Goal: Information Seeking & Learning: Check status

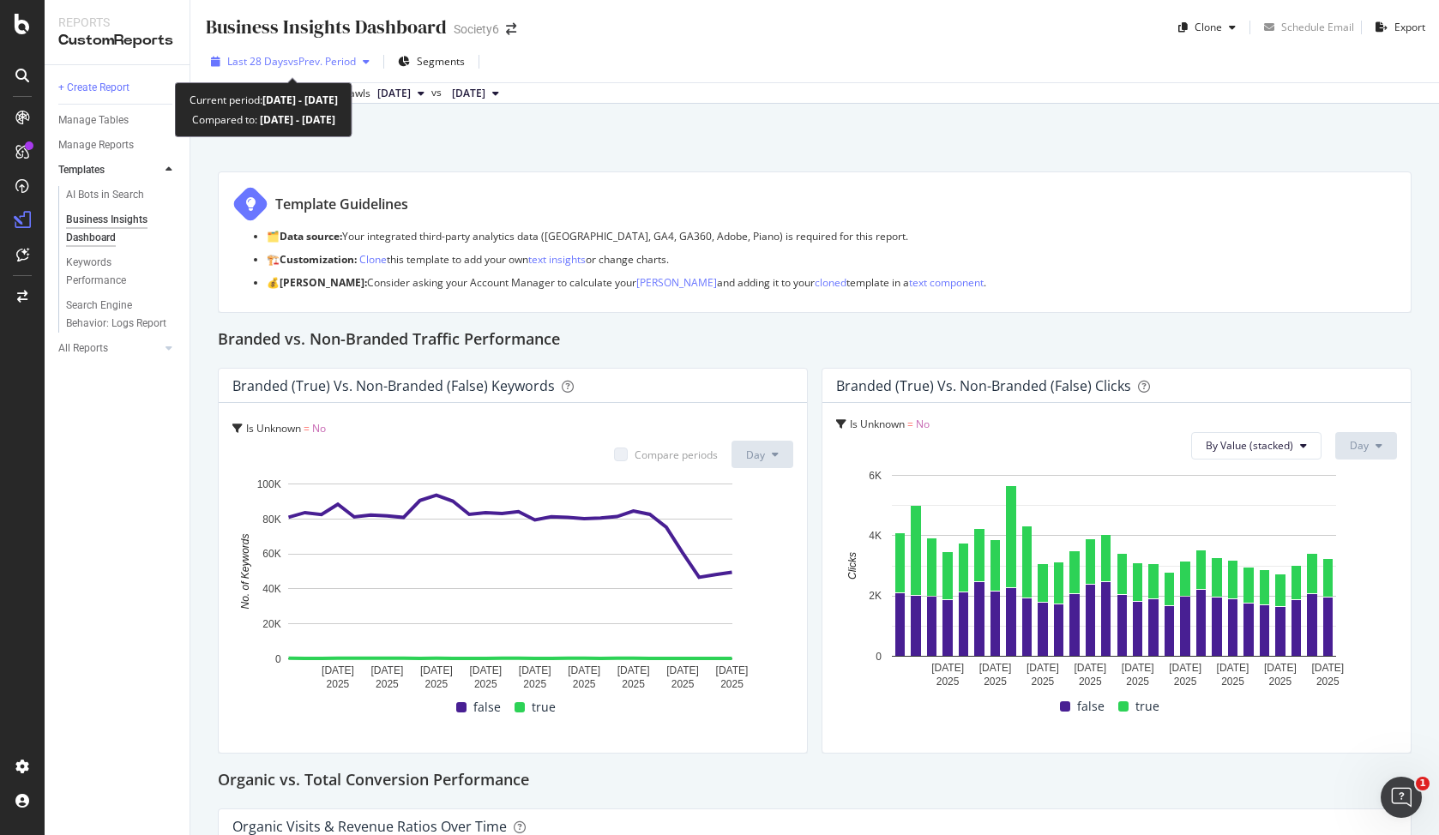
click at [311, 63] on span "vs Prev. Period" at bounding box center [322, 61] width 68 height 15
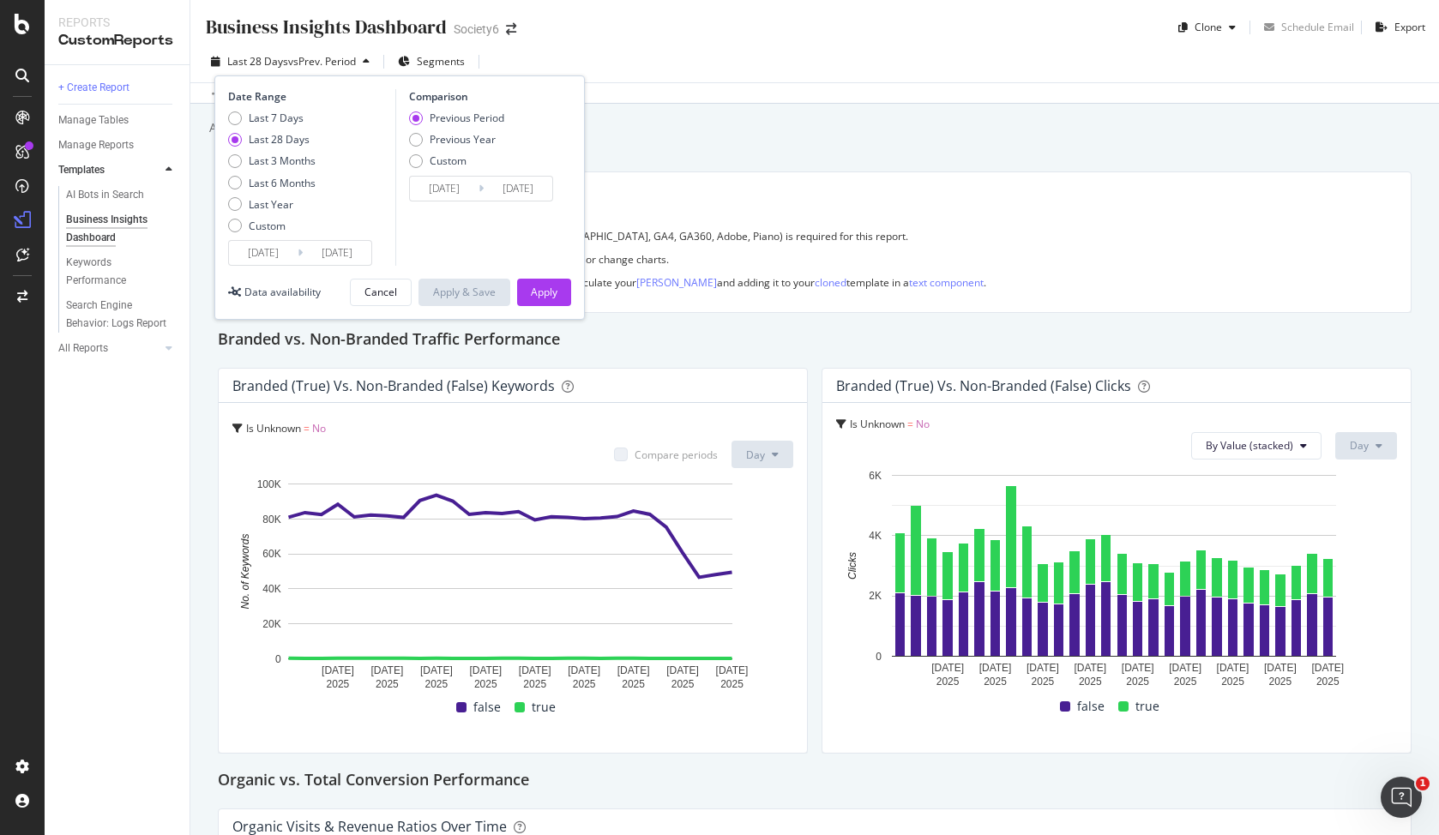
click at [669, 157] on div "Business Insights Dashboard Business Insights Dashboard Society6 Clone Schedule…" at bounding box center [814, 417] width 1249 height 835
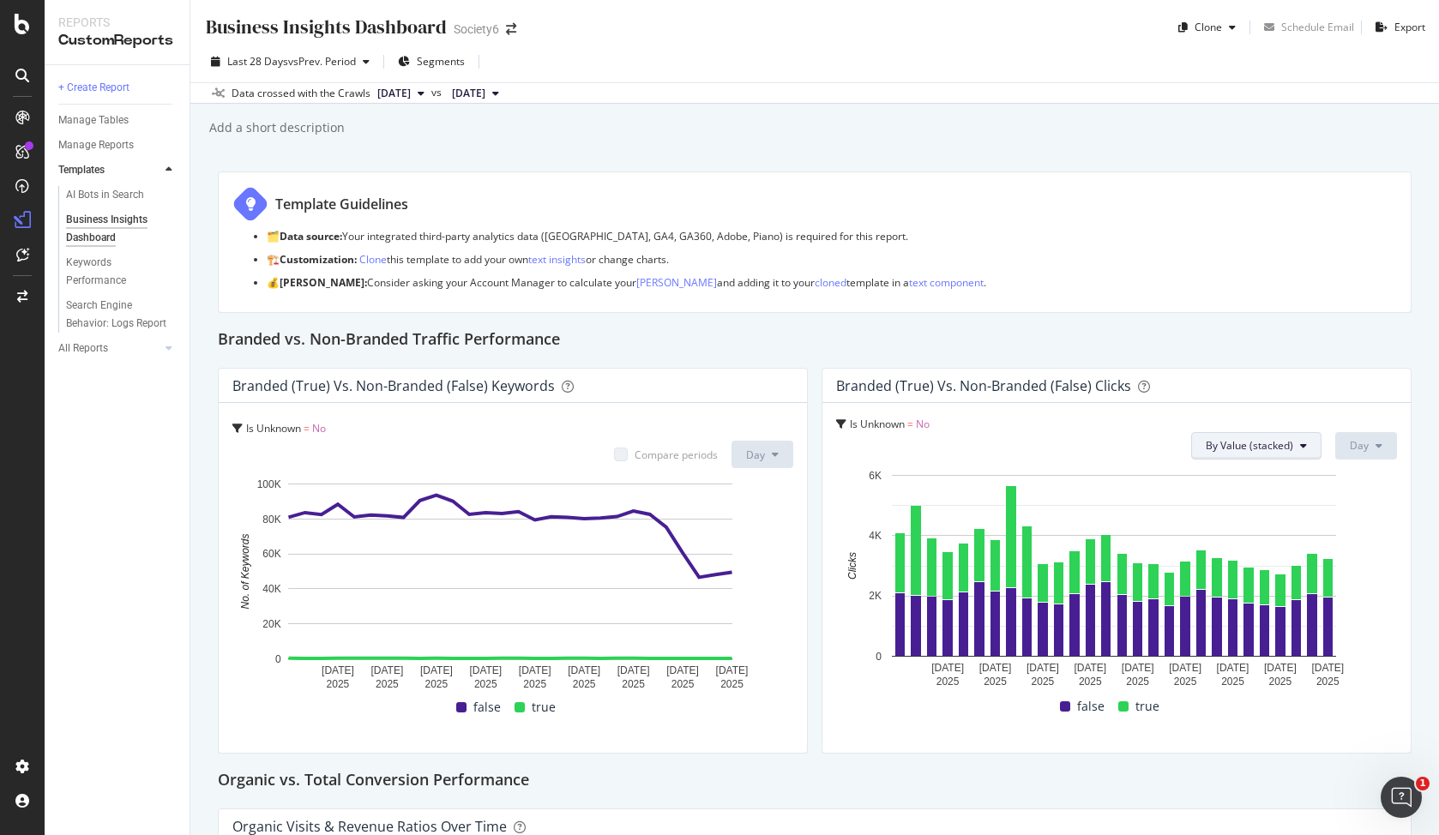
click at [1279, 453] on button "By Value (stacked)" at bounding box center [1256, 445] width 130 height 27
click at [1276, 397] on div "Branded (true) vs. Non-Branded (false) Clicks" at bounding box center [1116, 386] width 588 height 34
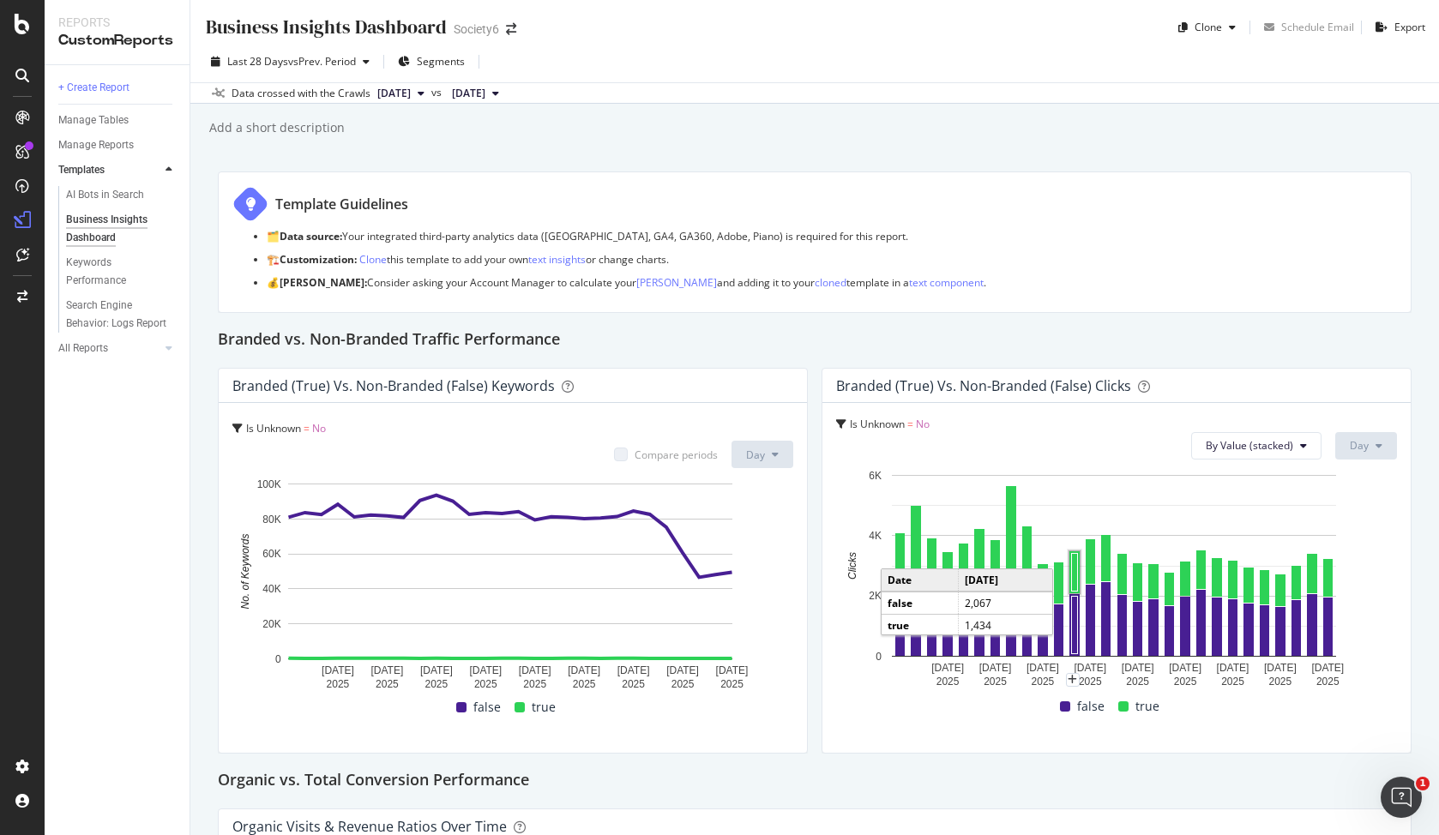
click at [381, 91] on span "[DATE]" at bounding box center [393, 93] width 33 height 15
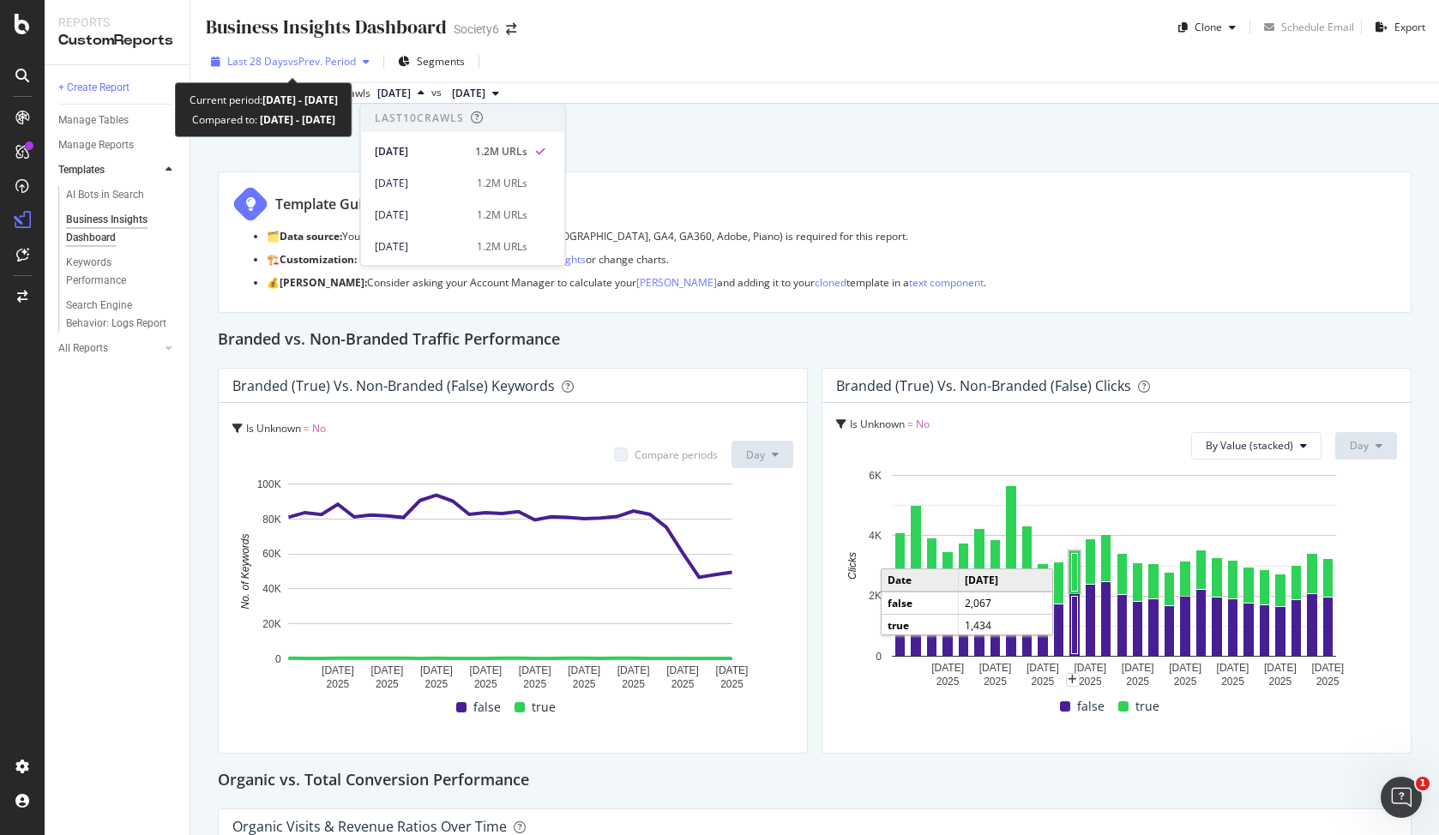
click at [328, 53] on div "Last 28 Days vs Prev. Period" at bounding box center [290, 62] width 172 height 26
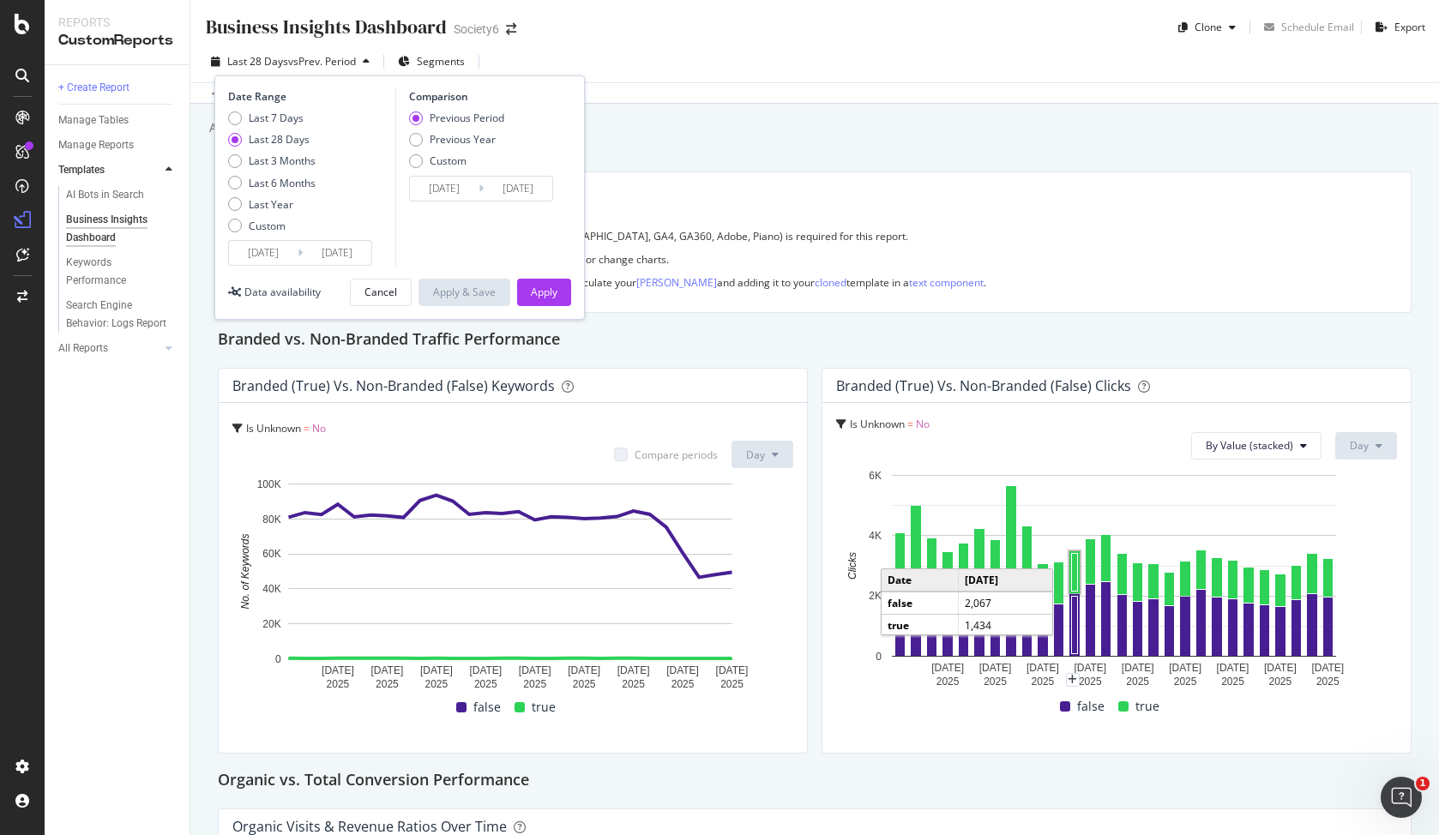
click at [280, 250] on input "[DATE]" at bounding box center [263, 253] width 69 height 24
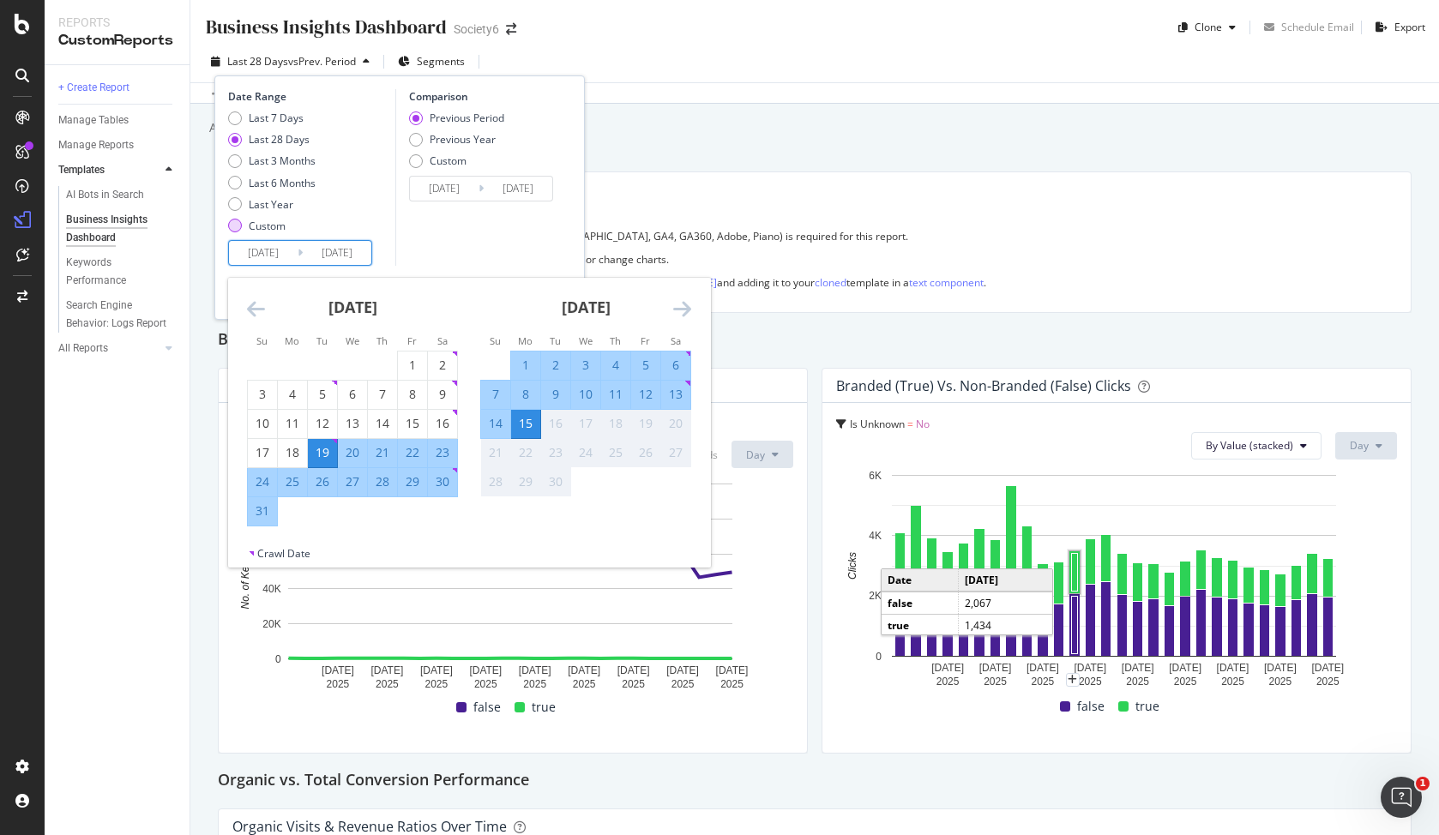
click at [239, 226] on div "Custom" at bounding box center [235, 226] width 14 height 14
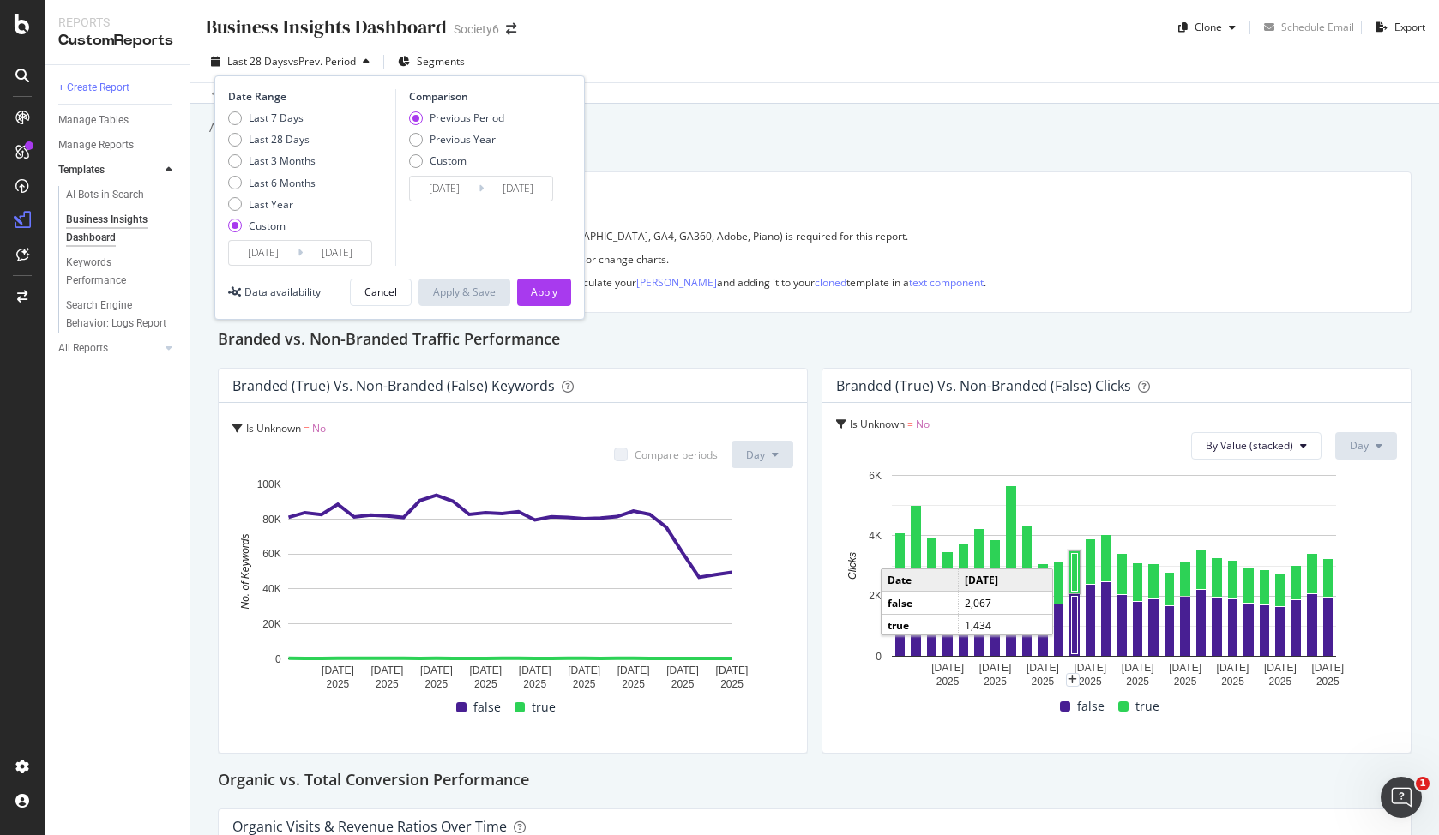
click at [269, 251] on input "[DATE]" at bounding box center [263, 253] width 69 height 24
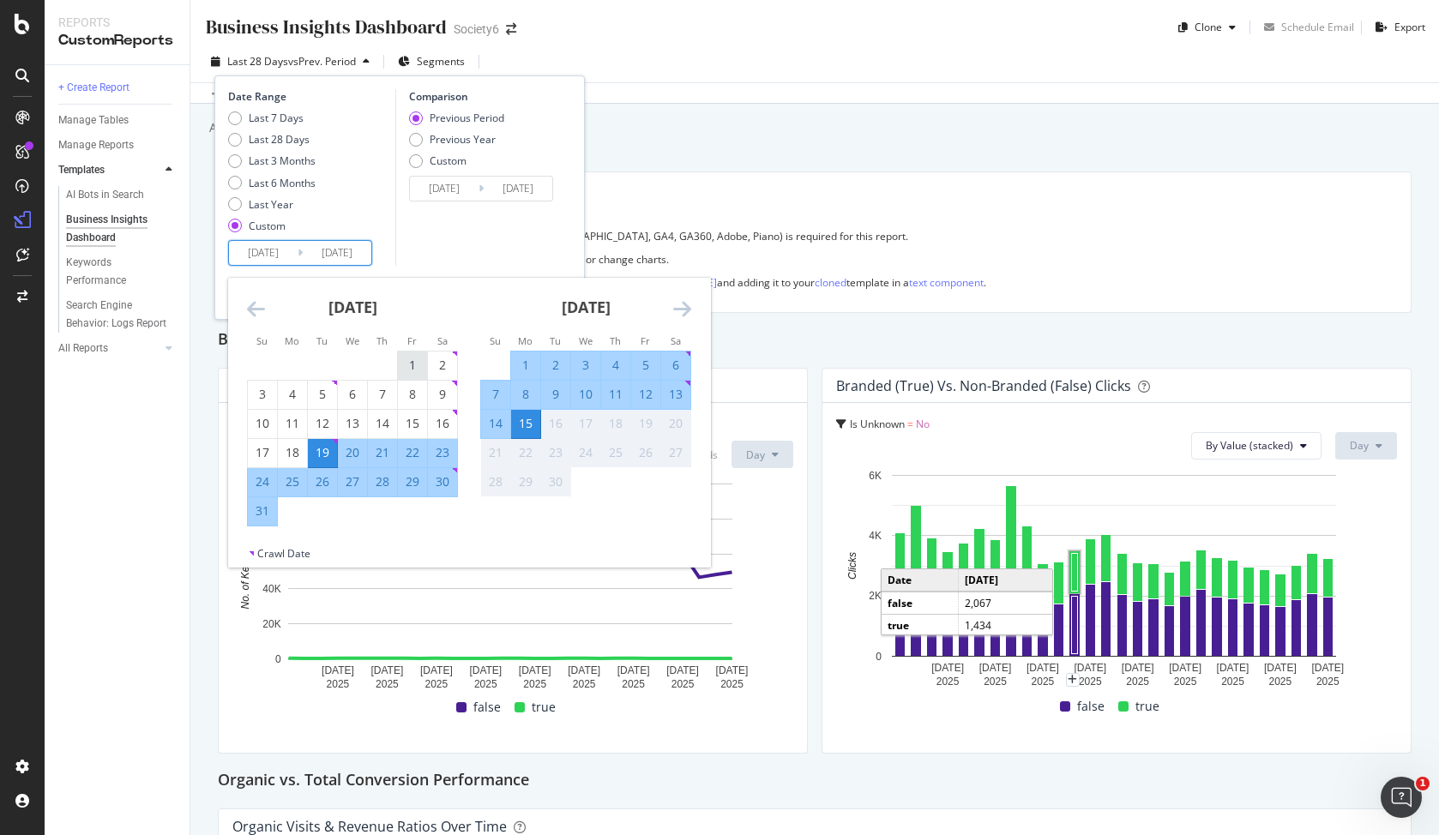
click at [414, 355] on div "1" at bounding box center [412, 366] width 29 height 28
type input "[DATE]"
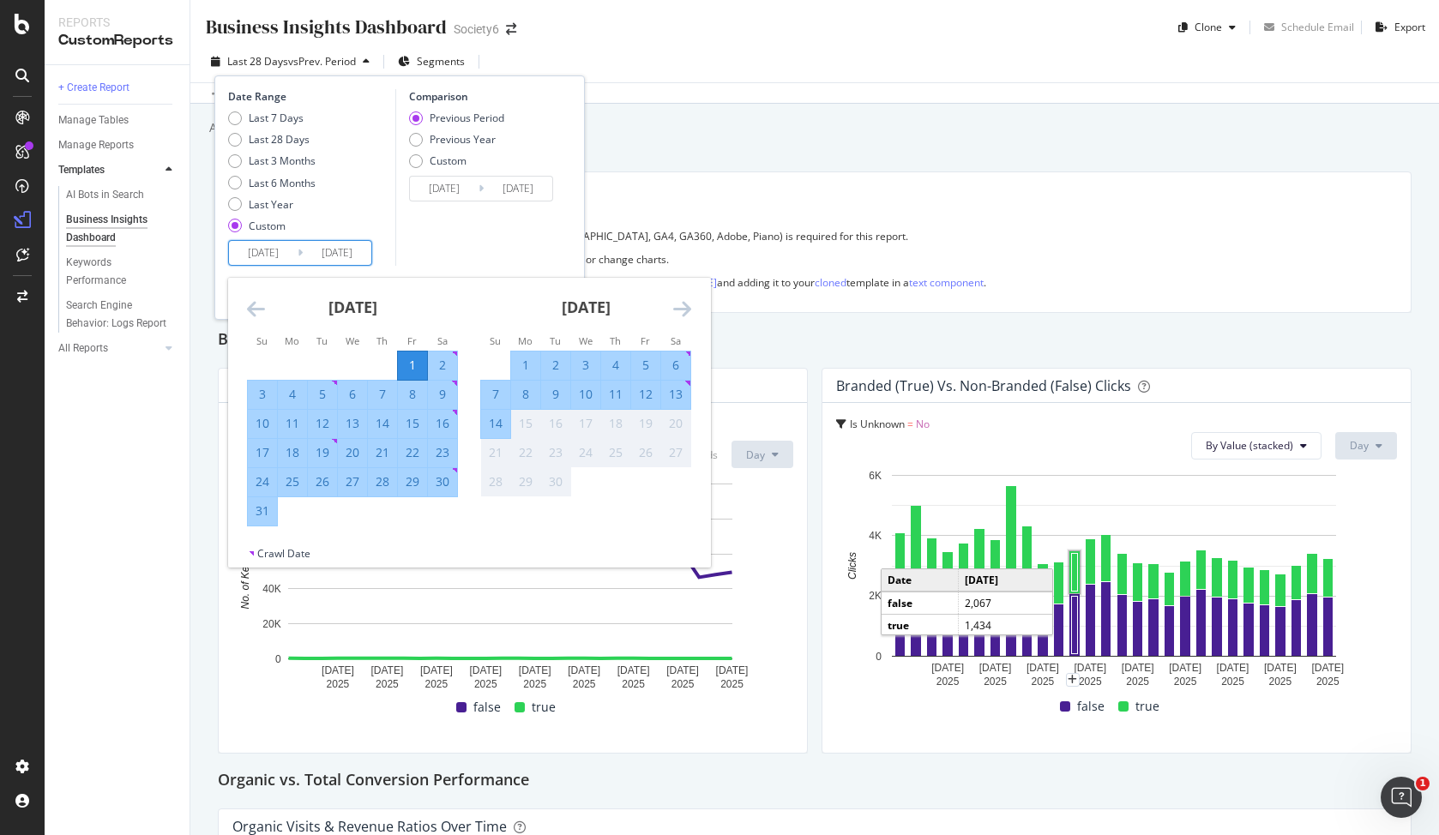
click at [253, 511] on div "31" at bounding box center [262, 511] width 29 height 17
type input "[DATE]"
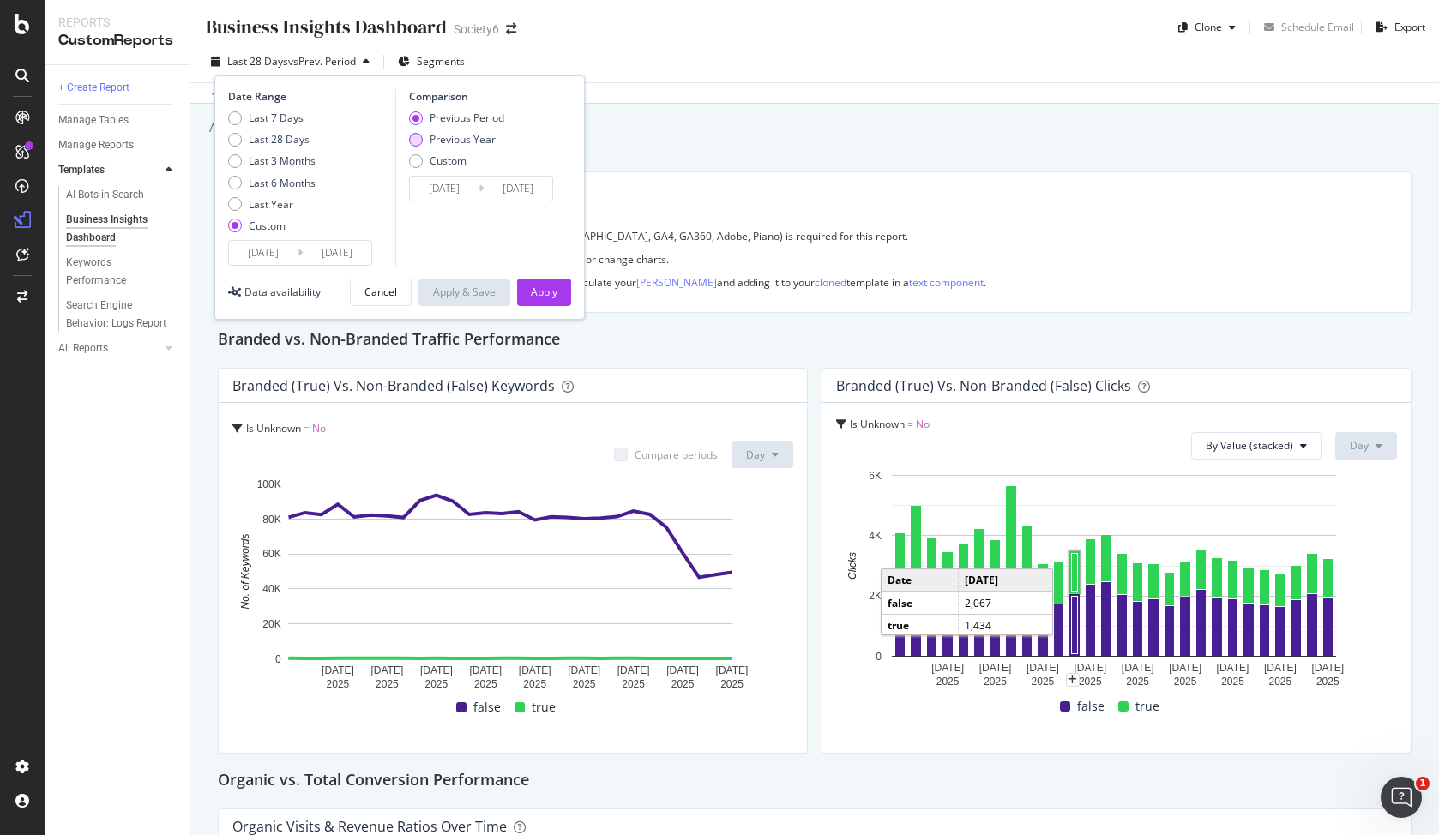
click at [450, 137] on div "Previous Year" at bounding box center [463, 139] width 66 height 15
type input "[DATE]"
click at [443, 187] on input "[DATE]" at bounding box center [444, 189] width 69 height 24
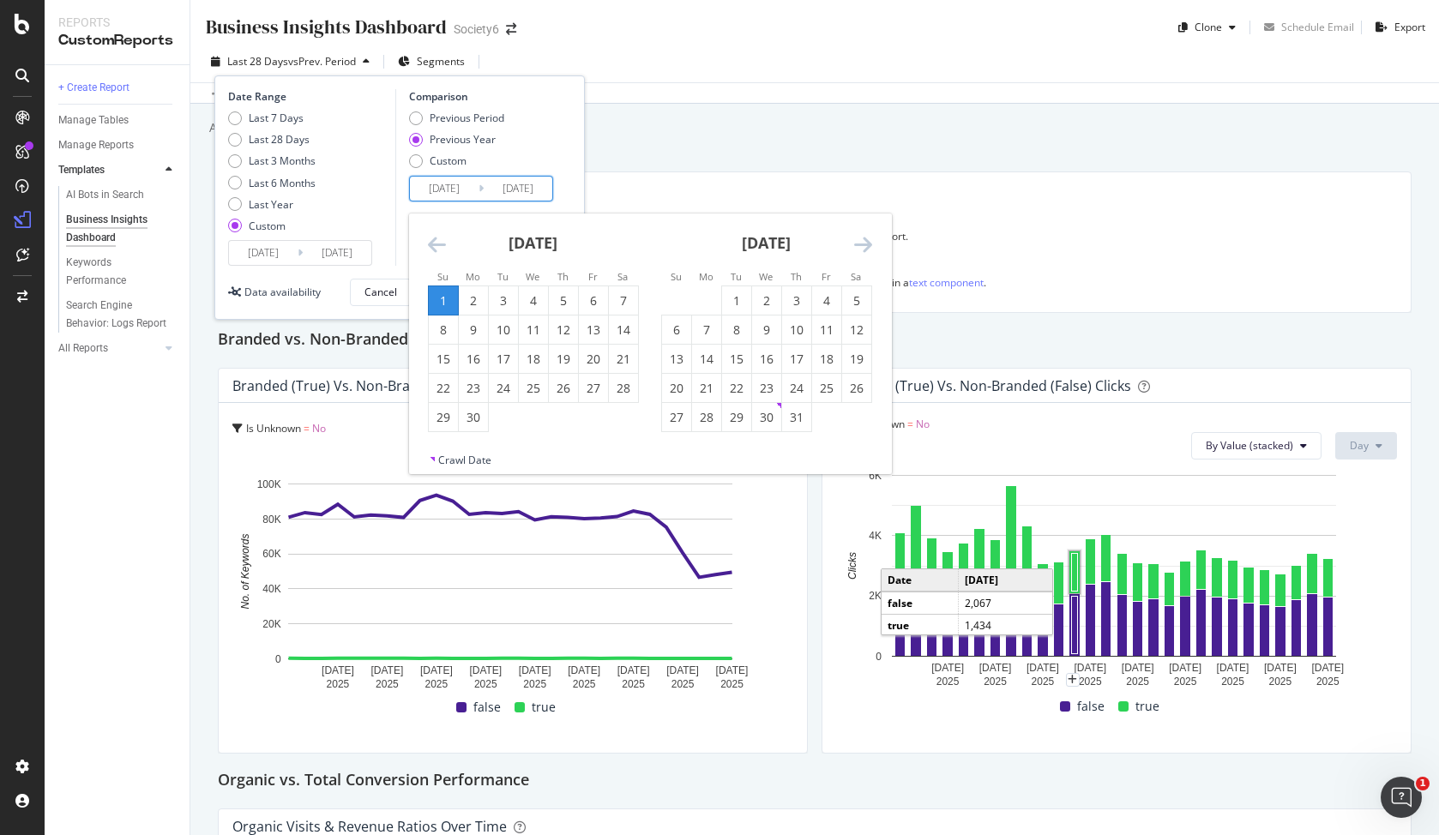
click at [426, 234] on div "September 2024 1 2 3 4 5 6 7 8 9 10 11 12 13 14 15 16 17 18 19 20 21 22 23 24 2…" at bounding box center [533, 324] width 233 height 220
click at [430, 243] on icon "Move backward to switch to the previous month." at bounding box center [437, 244] width 18 height 21
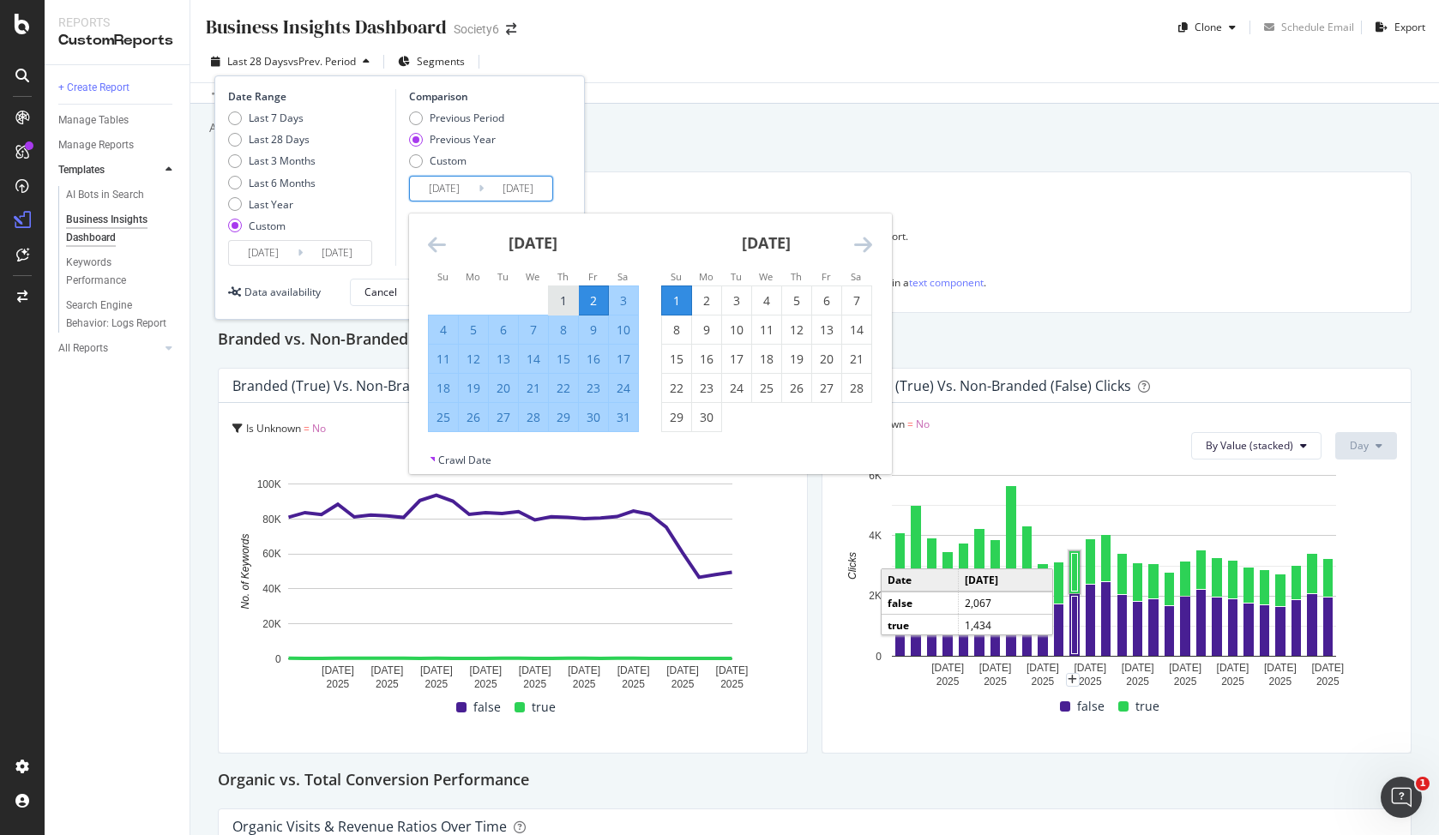
click at [563, 300] on div "1" at bounding box center [563, 300] width 29 height 17
type input "[DATE]"
click at [621, 422] on div "31" at bounding box center [623, 417] width 29 height 17
type input "[DATE]"
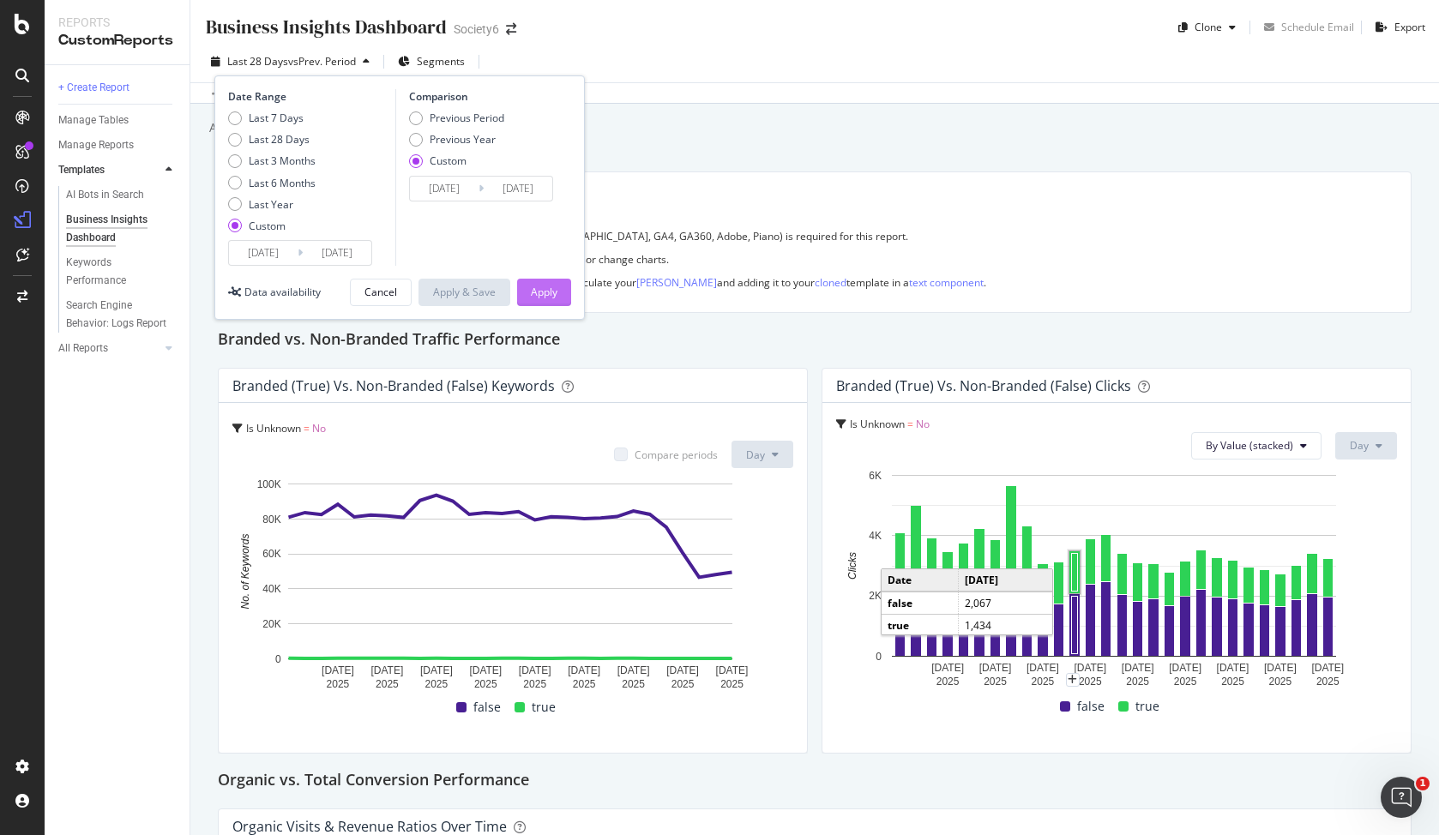
click at [556, 304] on div "Apply" at bounding box center [544, 293] width 27 height 26
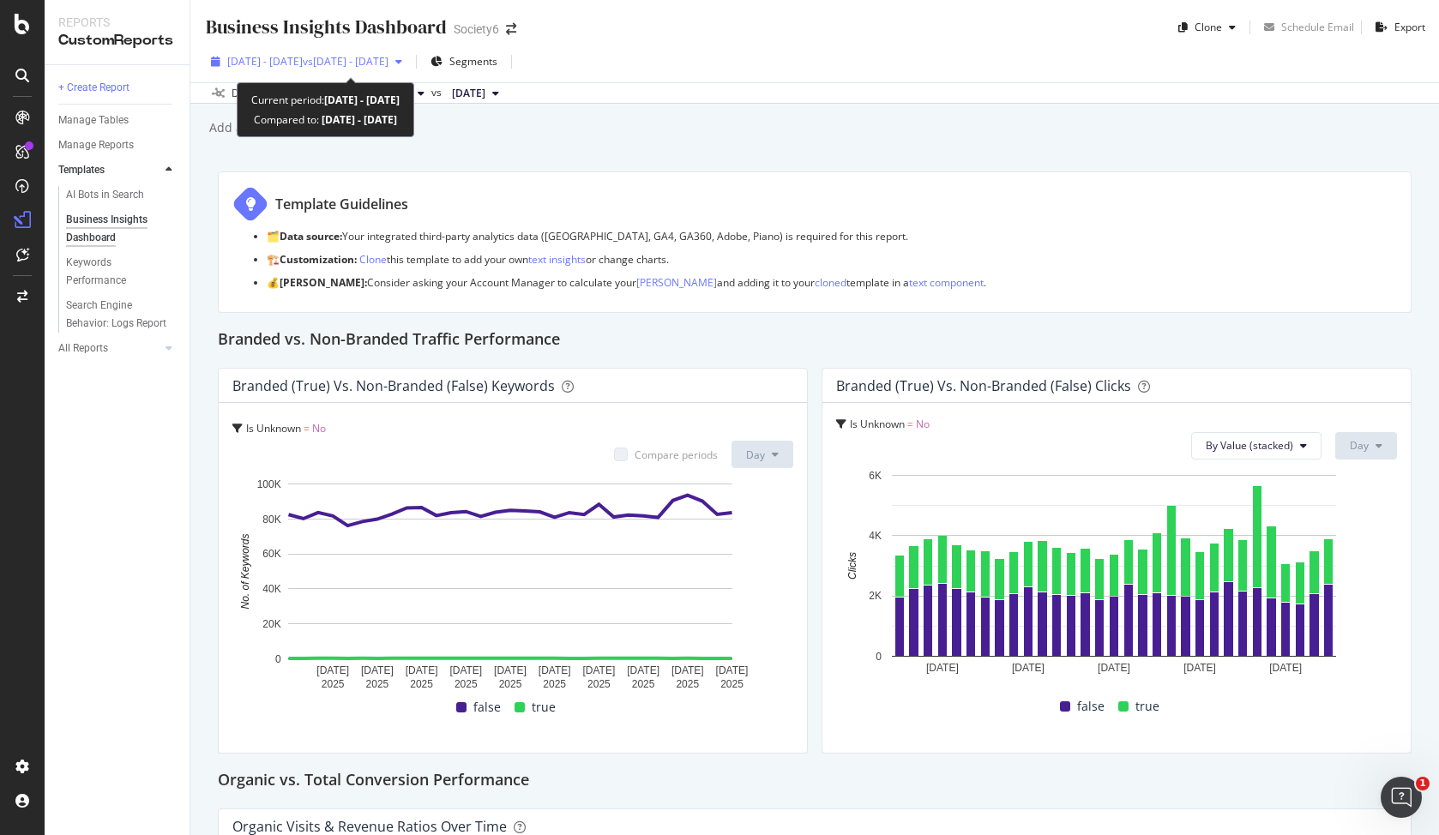
click at [388, 59] on span "vs [DATE] - [DATE]" at bounding box center [346, 61] width 86 height 15
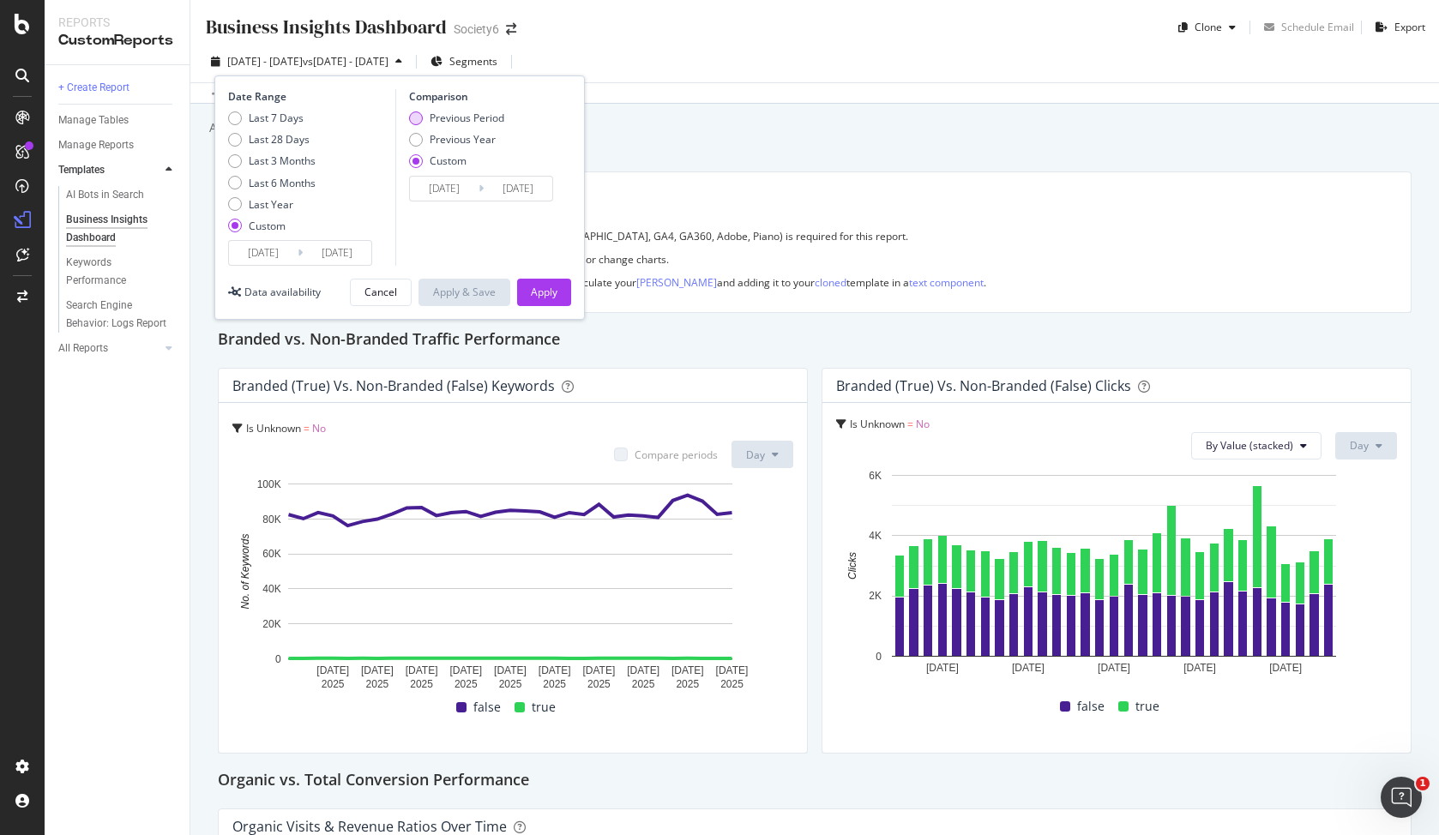
click at [467, 120] on div "Previous Period" at bounding box center [467, 118] width 75 height 15
type input "[DATE]"
click at [547, 292] on div "Apply" at bounding box center [544, 292] width 27 height 15
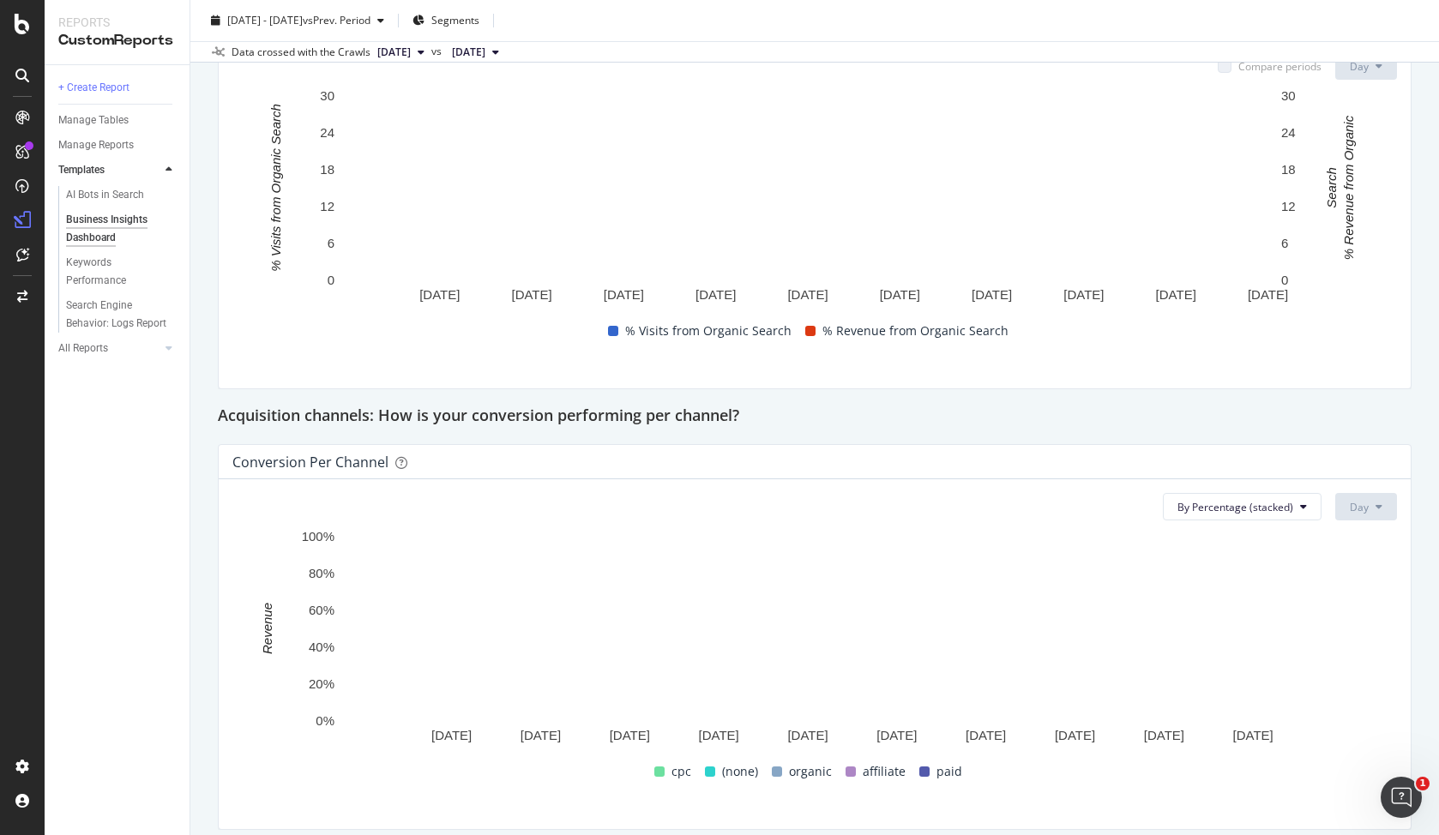
scroll to position [873, 0]
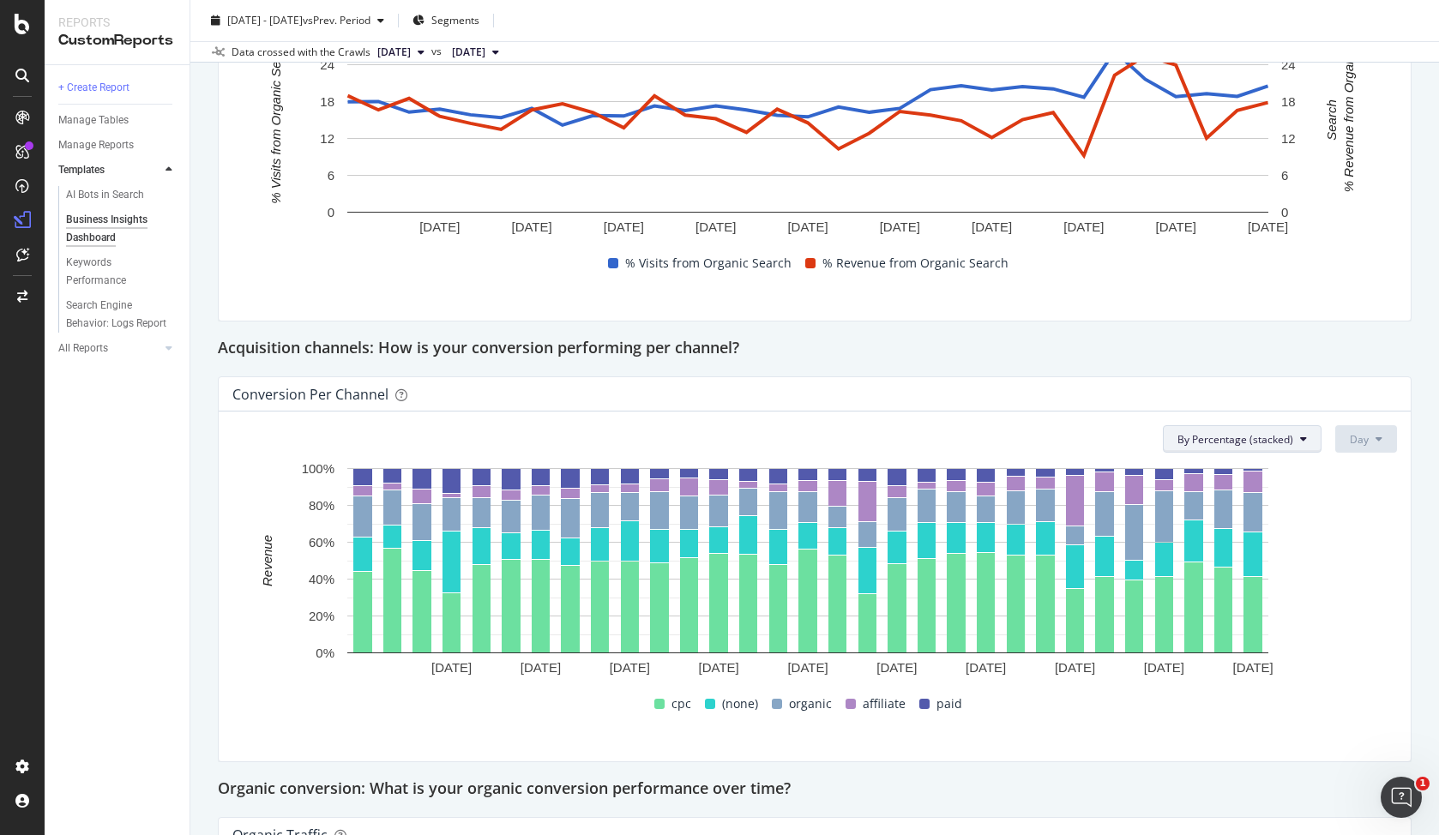
click at [1238, 440] on span "By Percentage (stacked)" at bounding box center [1235, 439] width 116 height 15
click at [1172, 385] on div "Conversion Per Channel" at bounding box center [815, 394] width 1192 height 34
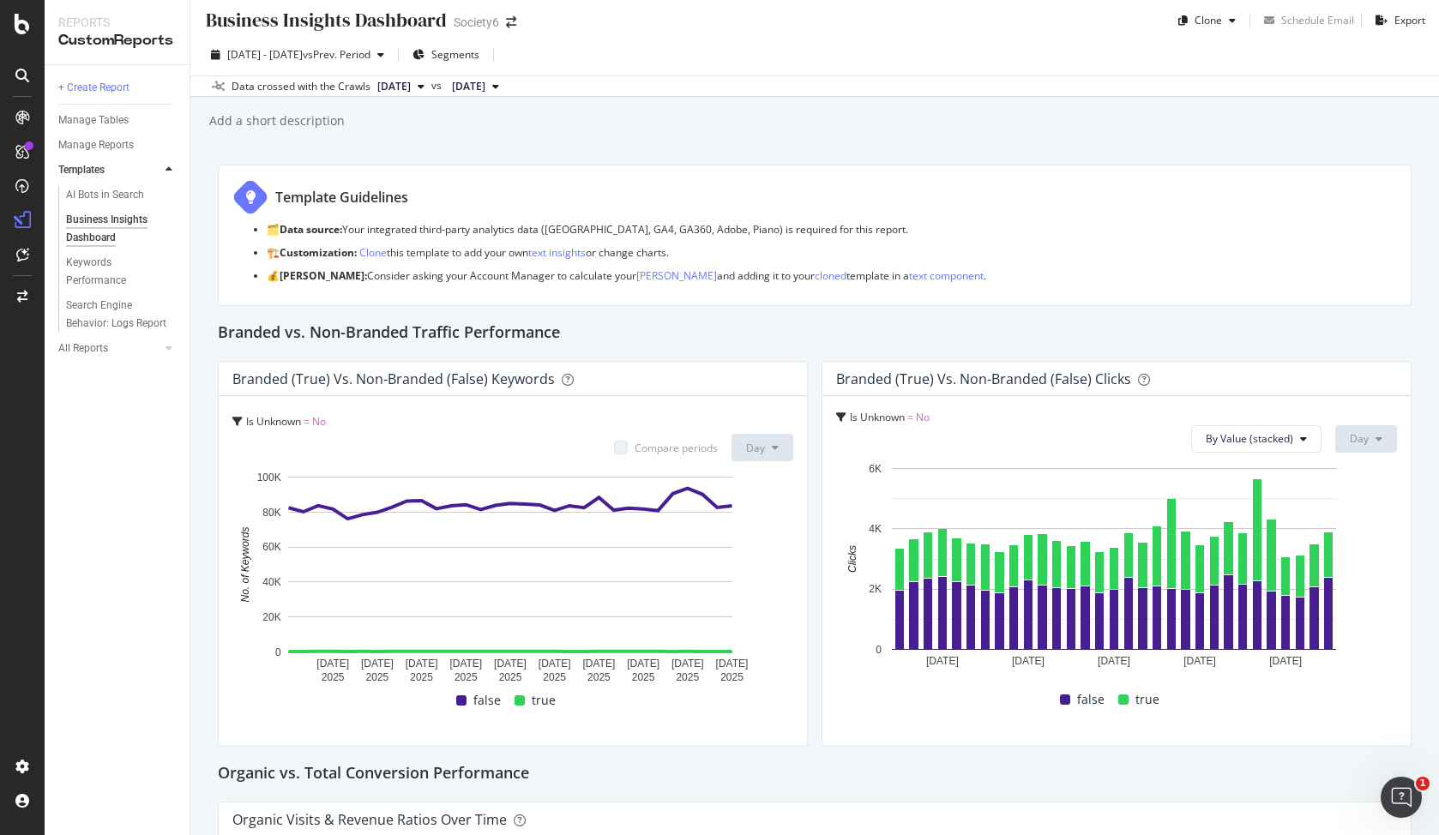
scroll to position [0, 0]
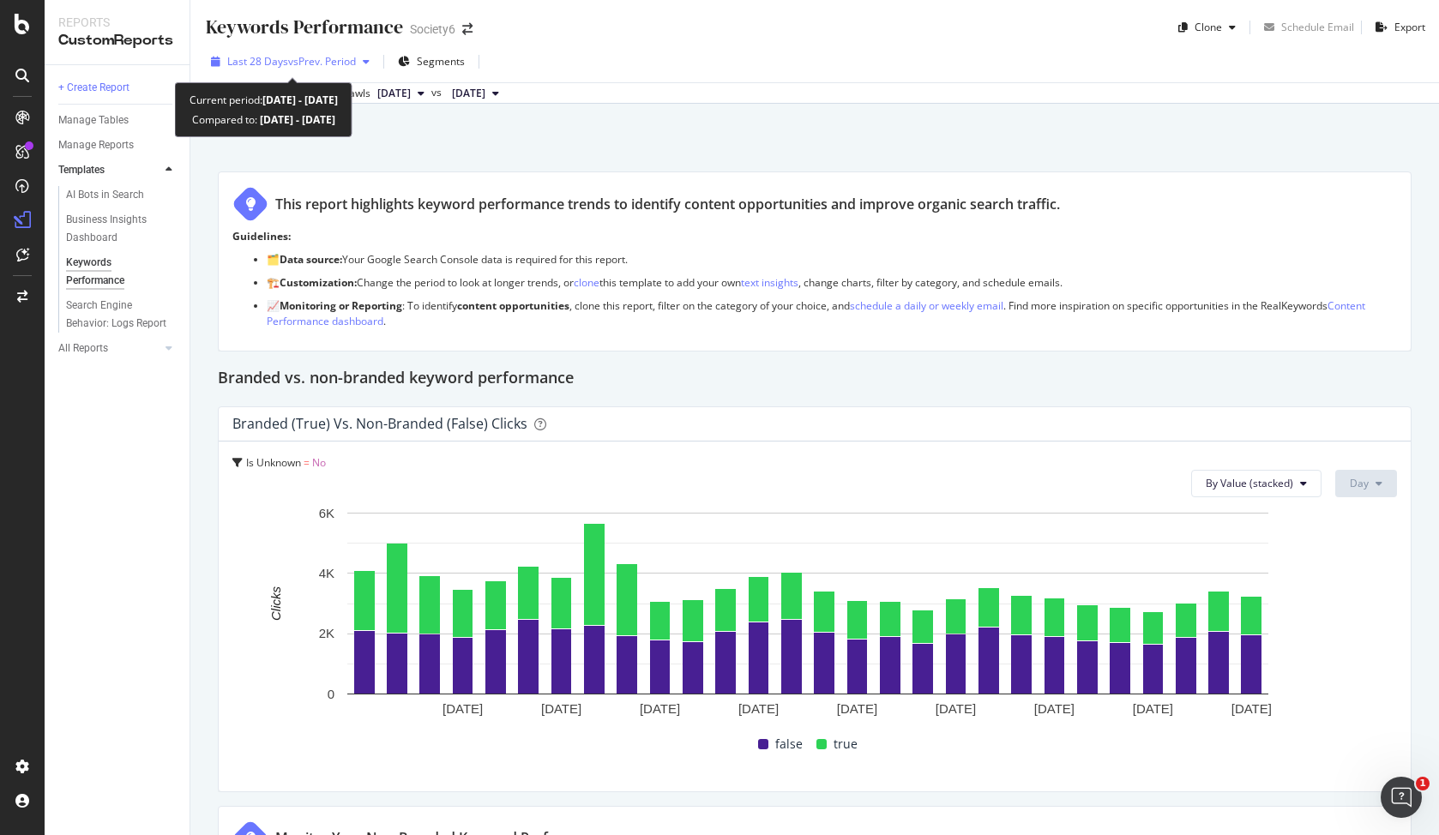
click at [285, 69] on div "Last 28 Days vs Prev. Period" at bounding box center [290, 62] width 172 height 26
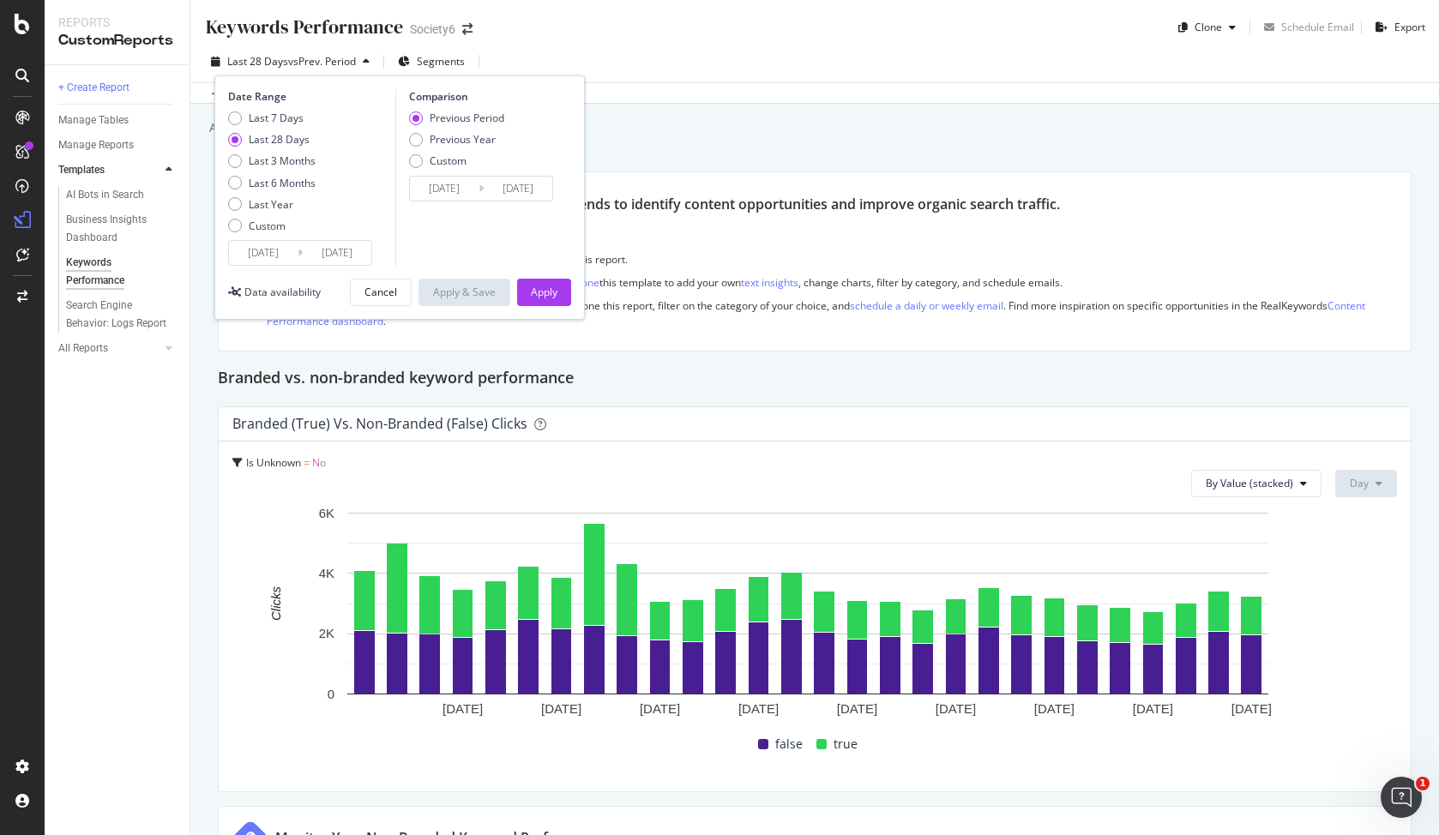
click at [278, 260] on input "[DATE]" at bounding box center [263, 253] width 69 height 24
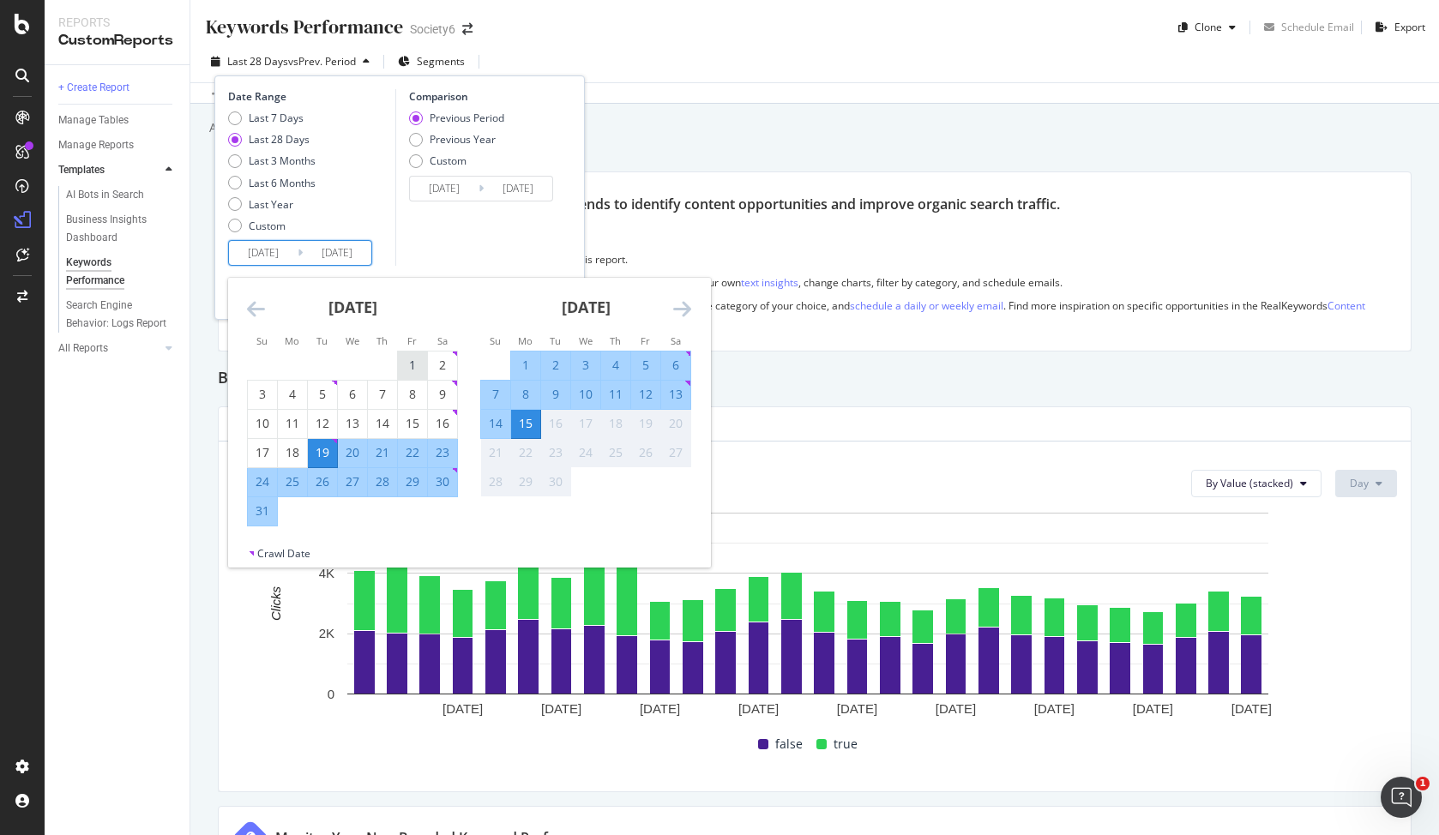
click at [414, 364] on div "1" at bounding box center [412, 365] width 29 height 17
type input "[DATE]"
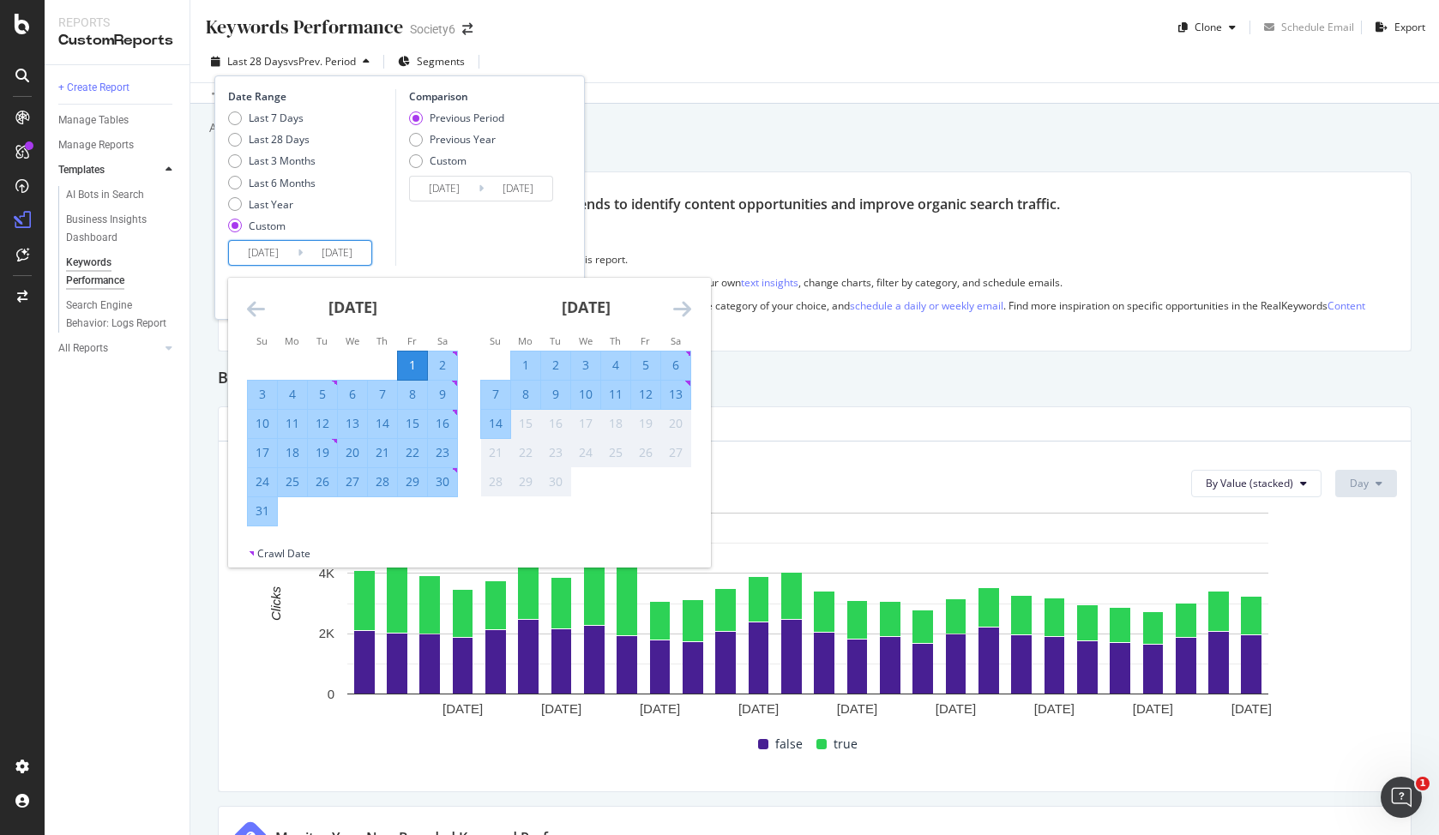
click at [263, 514] on div "31" at bounding box center [262, 511] width 29 height 17
type input "[DATE]"
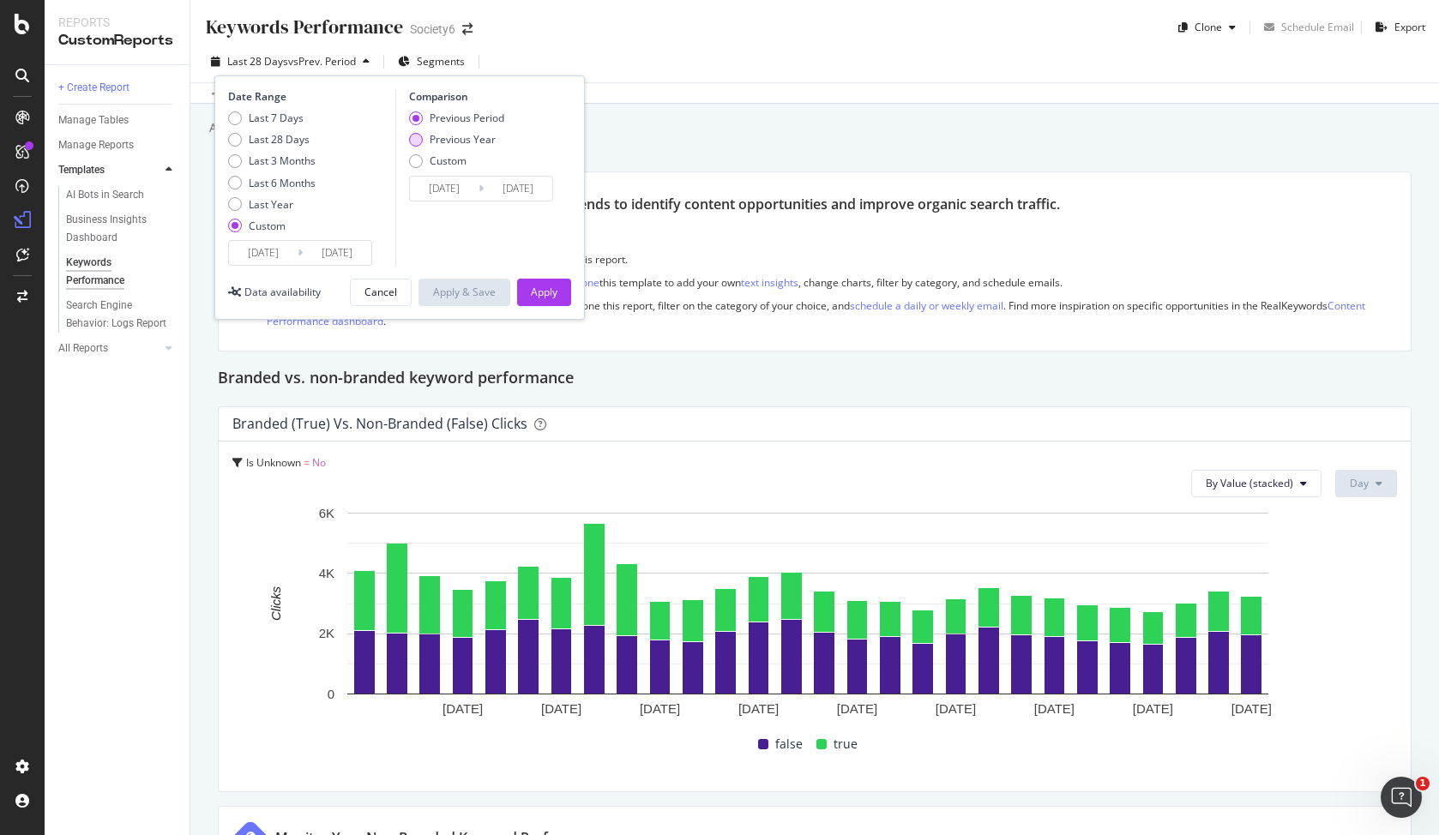
click at [443, 142] on div "Previous Year" at bounding box center [463, 139] width 66 height 15
type input "[DATE]"
click at [455, 188] on input "[DATE]" at bounding box center [444, 189] width 69 height 24
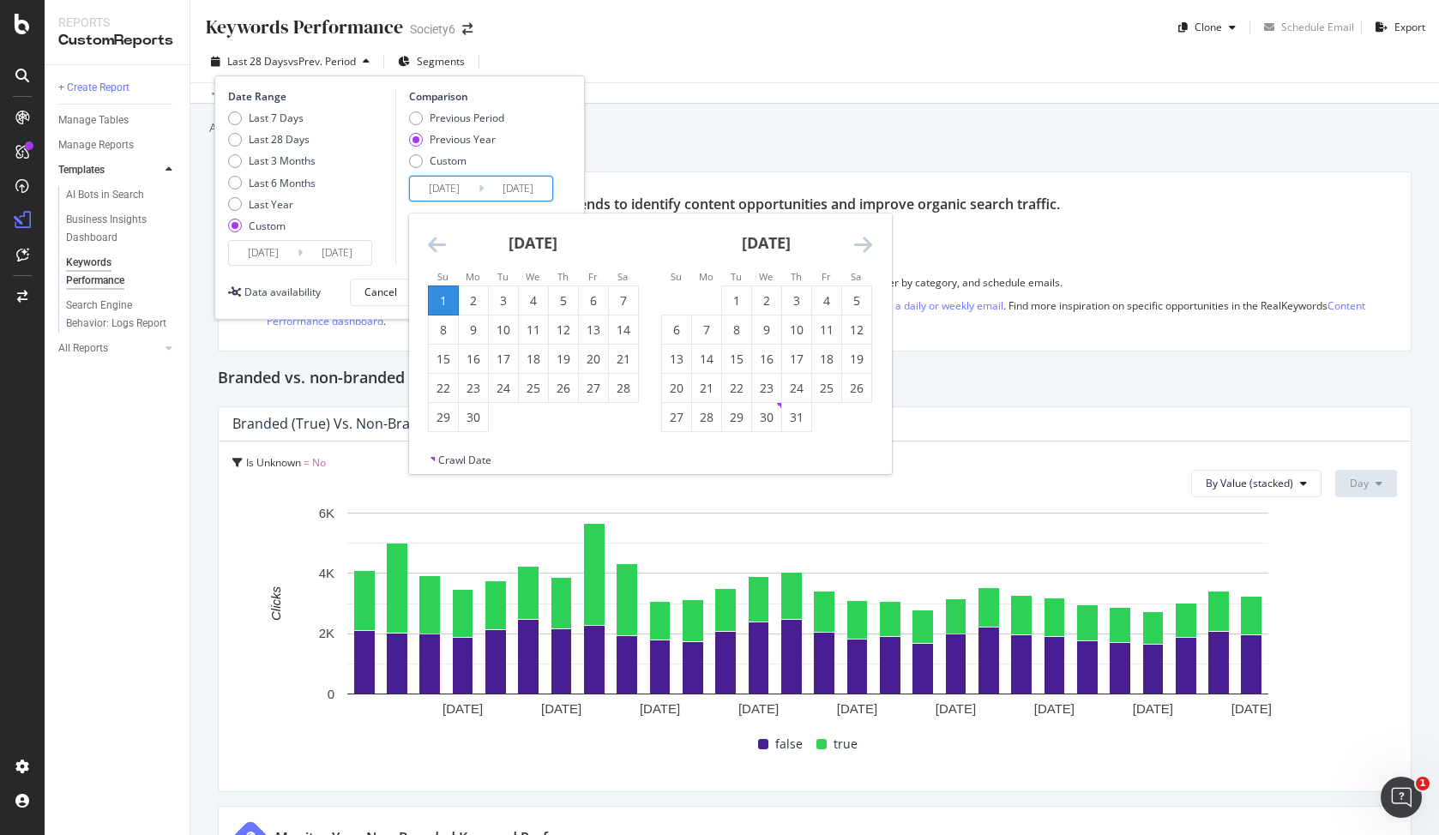
click at [428, 238] on icon "Move backward to switch to the previous month." at bounding box center [437, 244] width 18 height 21
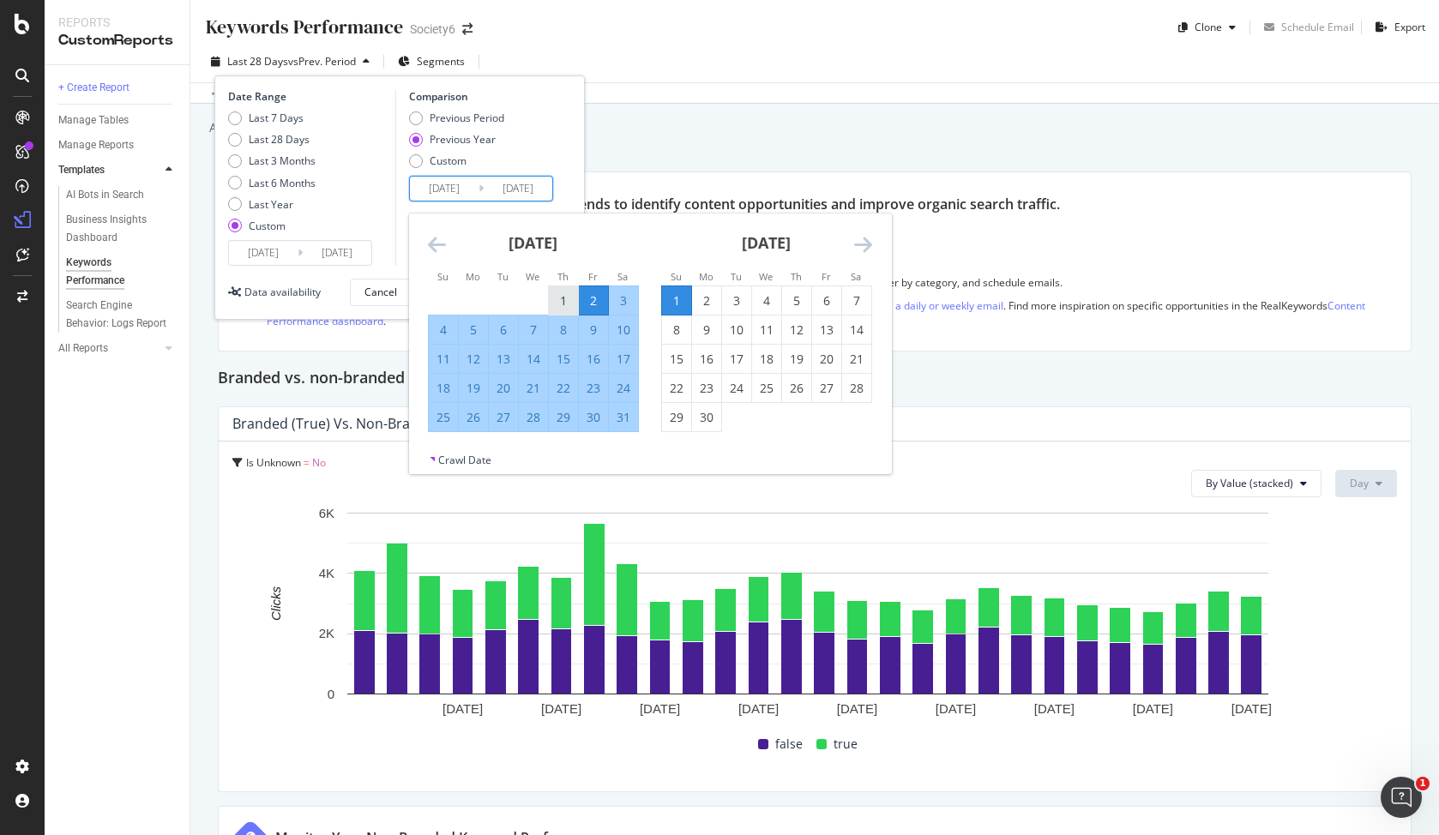
click at [563, 302] on div "1" at bounding box center [563, 300] width 29 height 17
type input "[DATE]"
click at [630, 420] on div "31" at bounding box center [623, 417] width 29 height 17
type input "[DATE]"
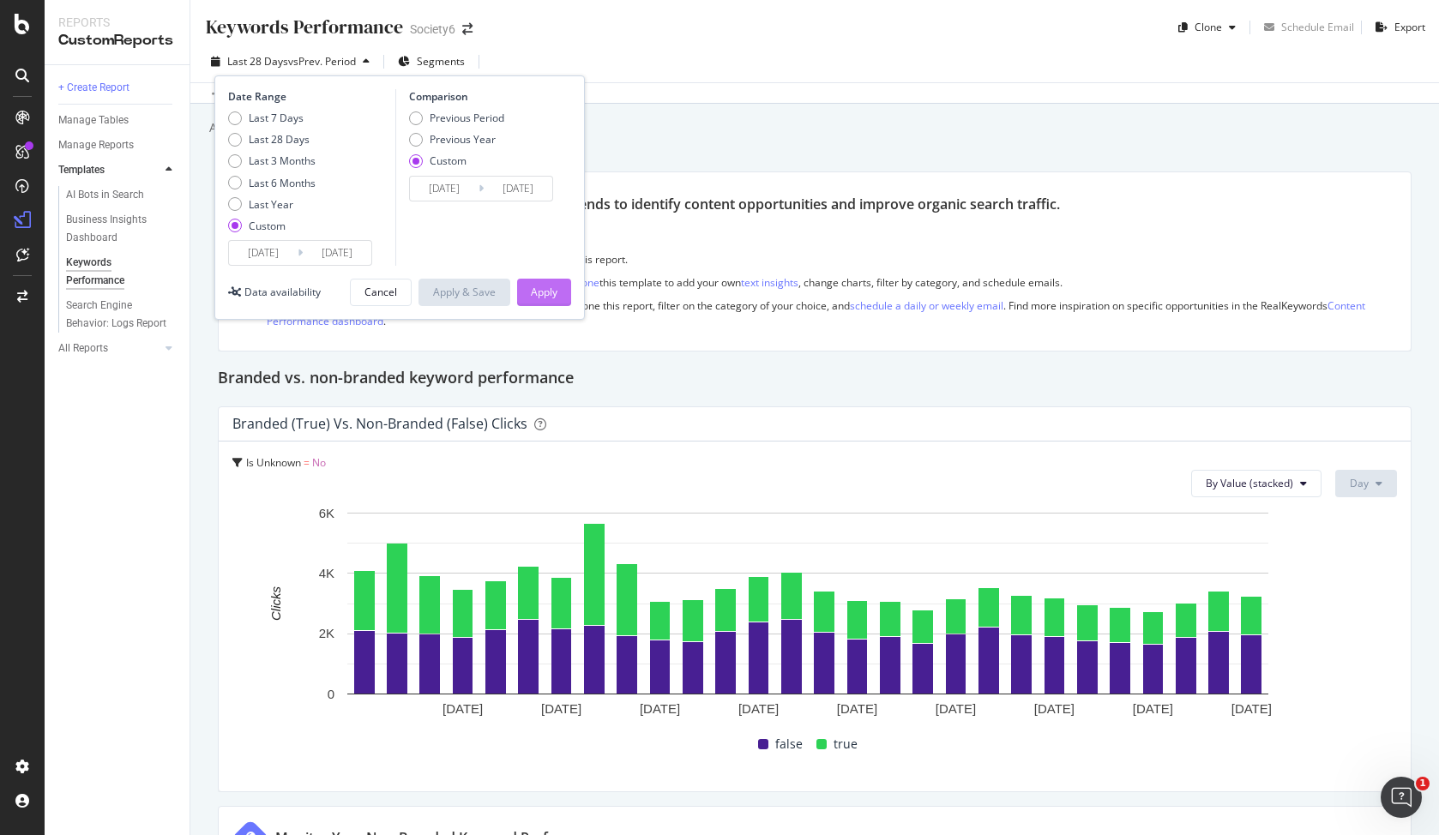
click at [547, 292] on div "Apply" at bounding box center [544, 292] width 27 height 15
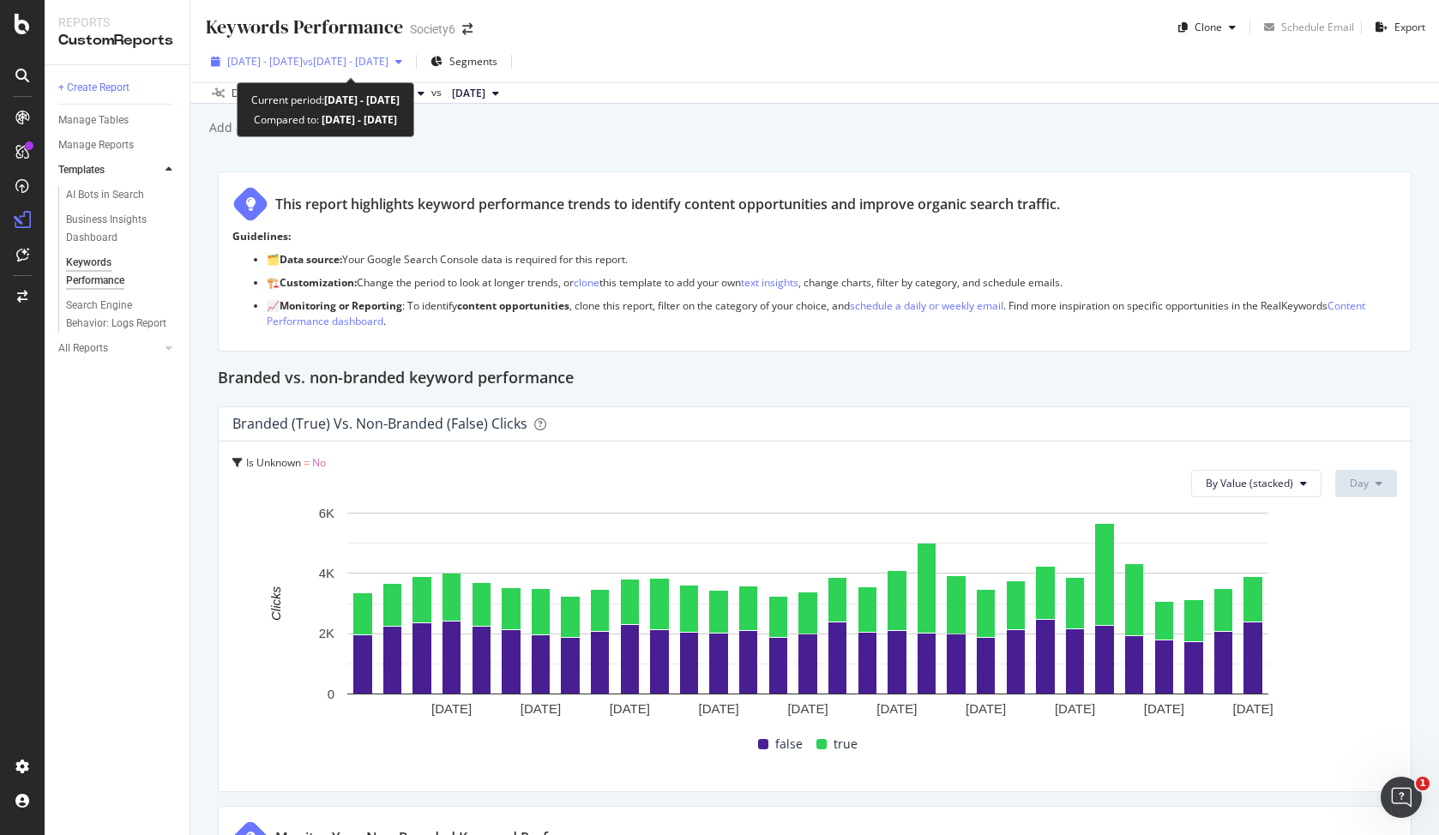
click at [388, 60] on span "vs [DATE] - [DATE]" at bounding box center [346, 61] width 86 height 15
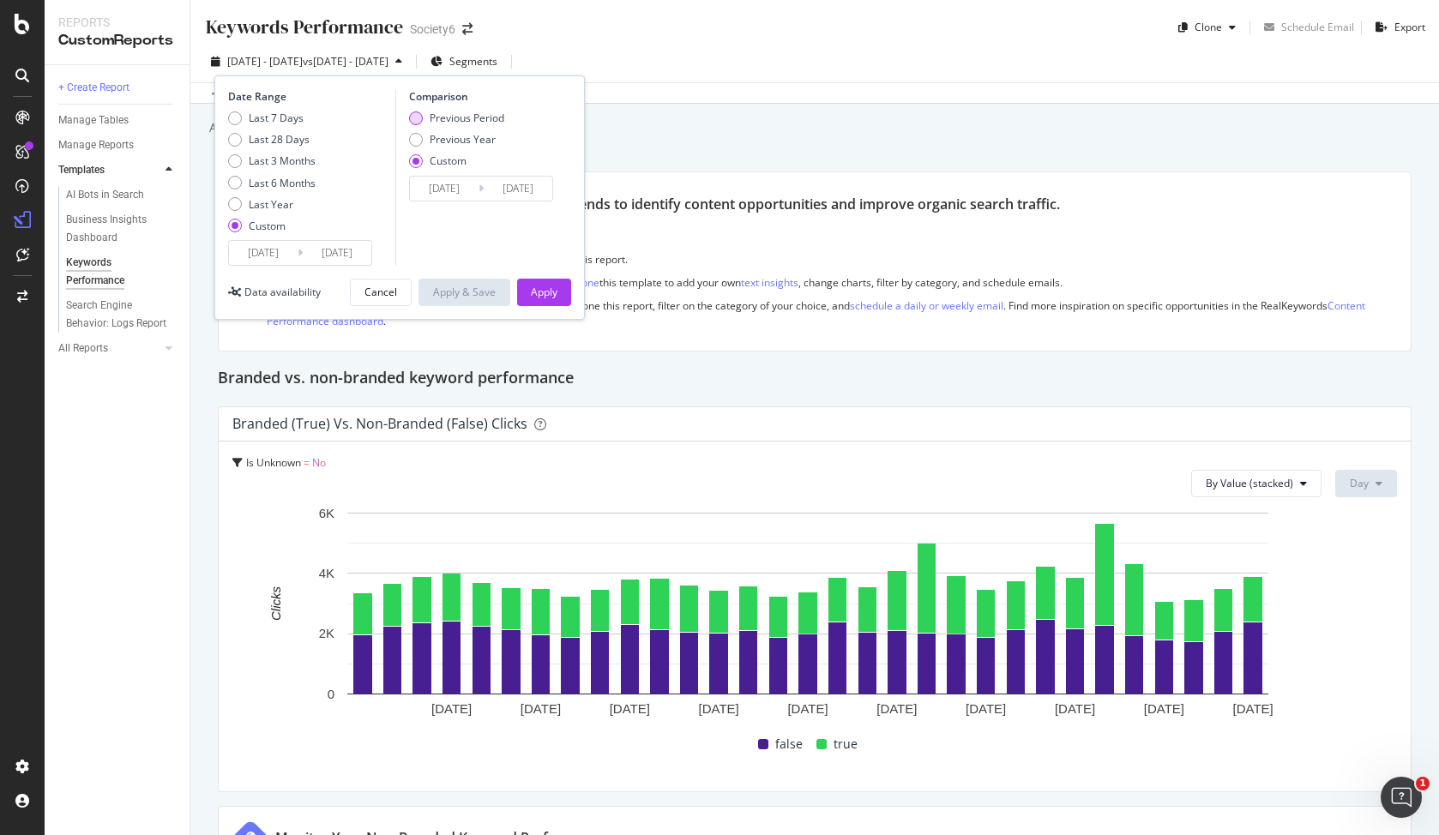
click at [444, 115] on div "Previous Period" at bounding box center [467, 118] width 75 height 15
type input "[DATE]"
click at [546, 297] on div "Apply" at bounding box center [544, 292] width 27 height 15
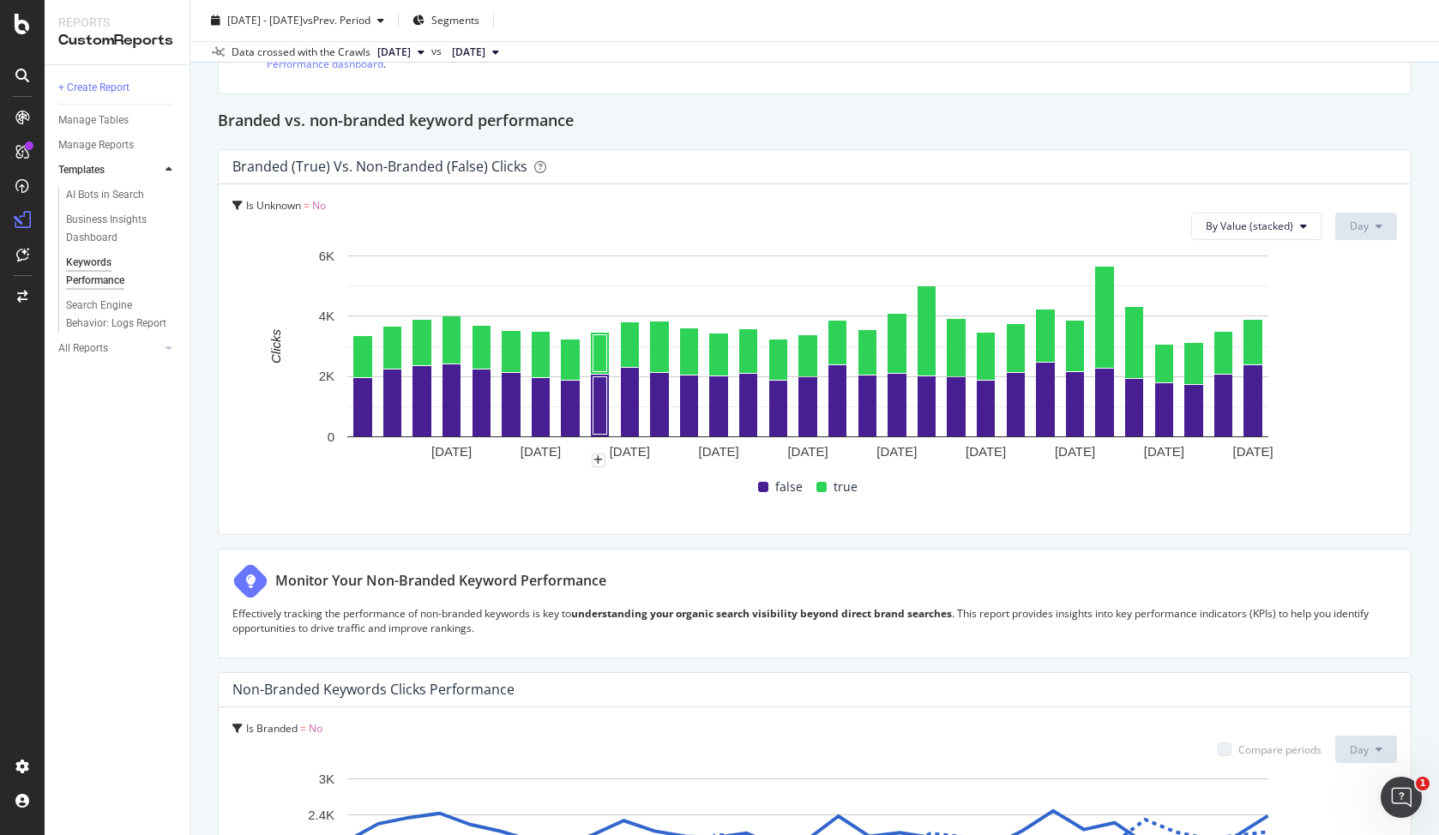
scroll to position [263, 0]
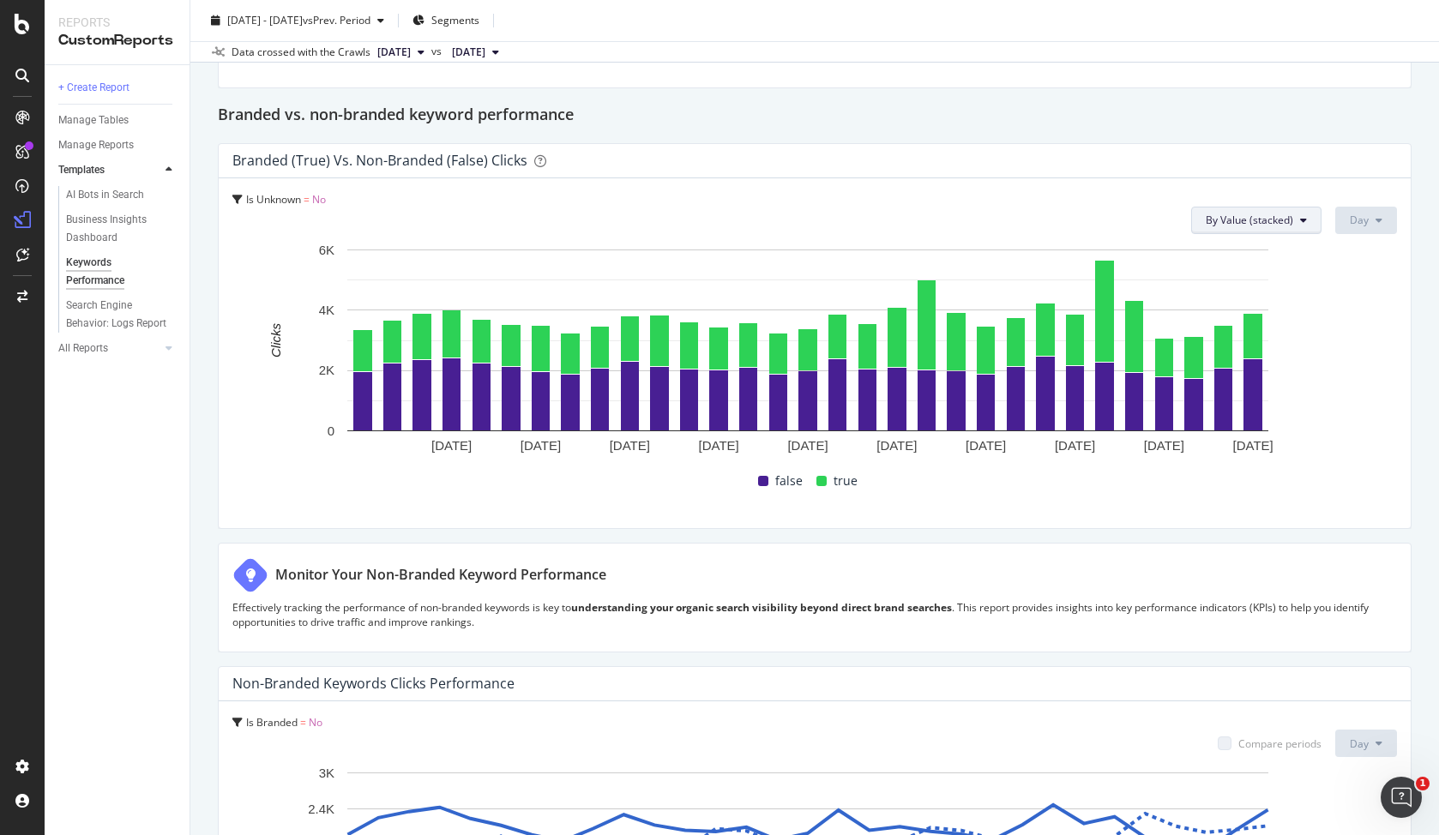
click at [1261, 226] on span "By Value (stacked)" at bounding box center [1249, 220] width 87 height 15
click at [1257, 227] on span "By Value (stacked)" at bounding box center [1249, 220] width 87 height 15
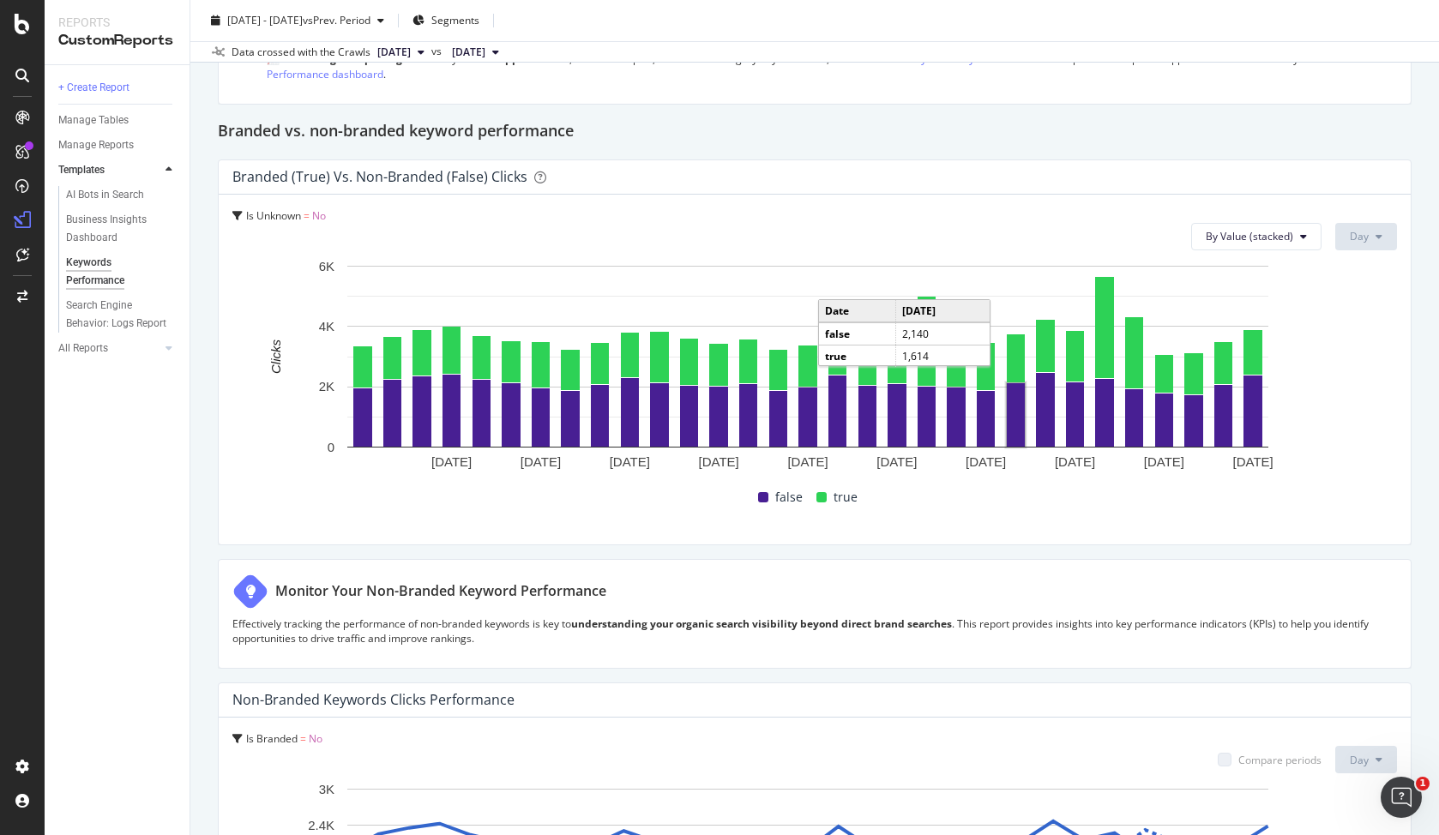
scroll to position [0, 0]
